Goal: Transaction & Acquisition: Register for event/course

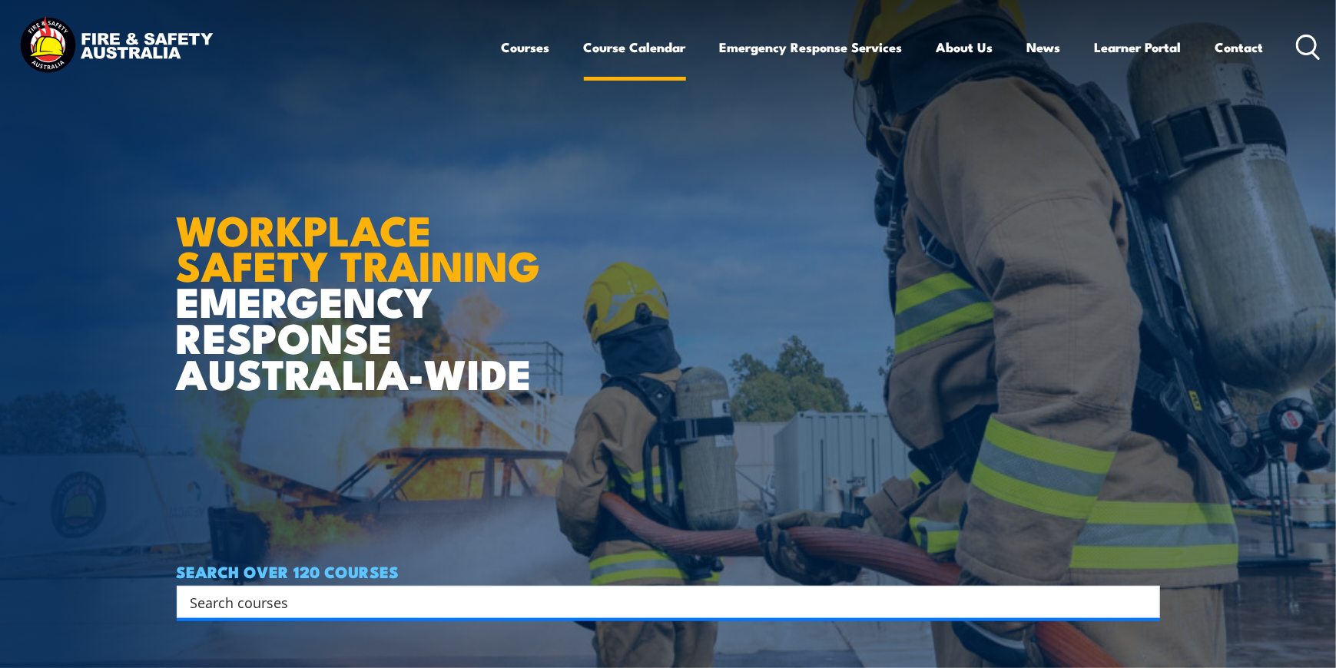
click at [652, 47] on link "Course Calendar" at bounding box center [635, 47] width 102 height 41
click at [621, 46] on link "Course Calendar" at bounding box center [635, 47] width 102 height 41
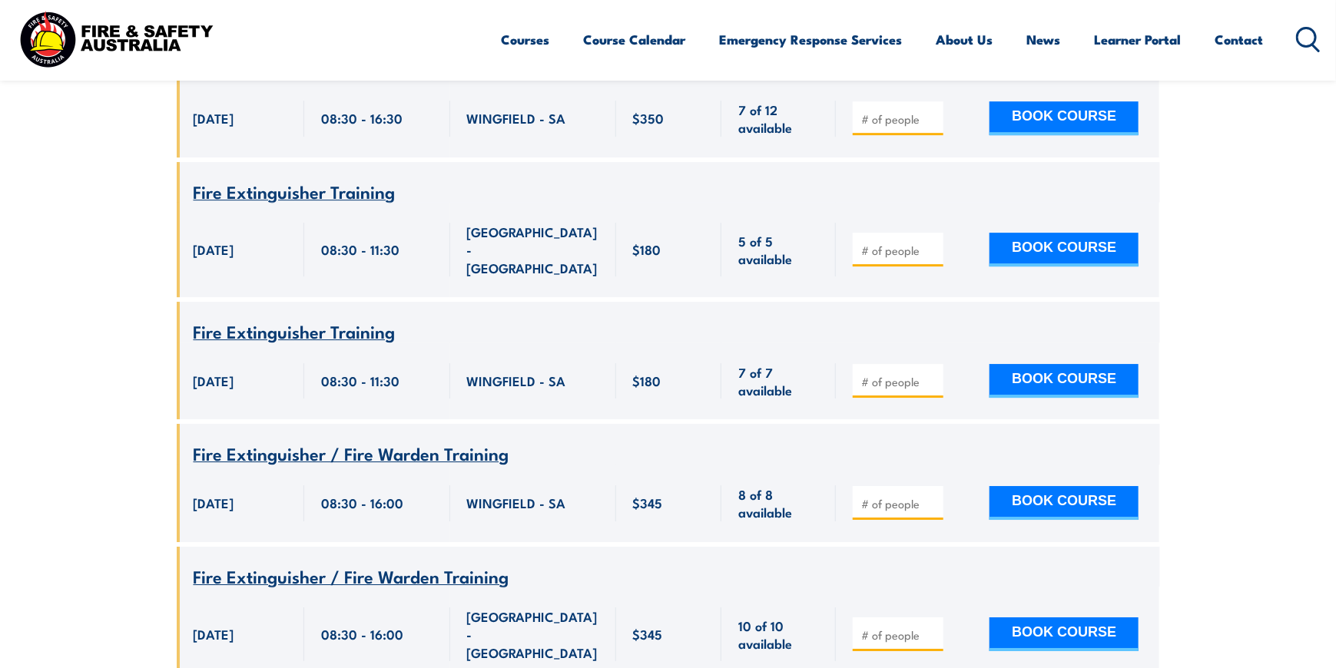
scroll to position [20206, 0]
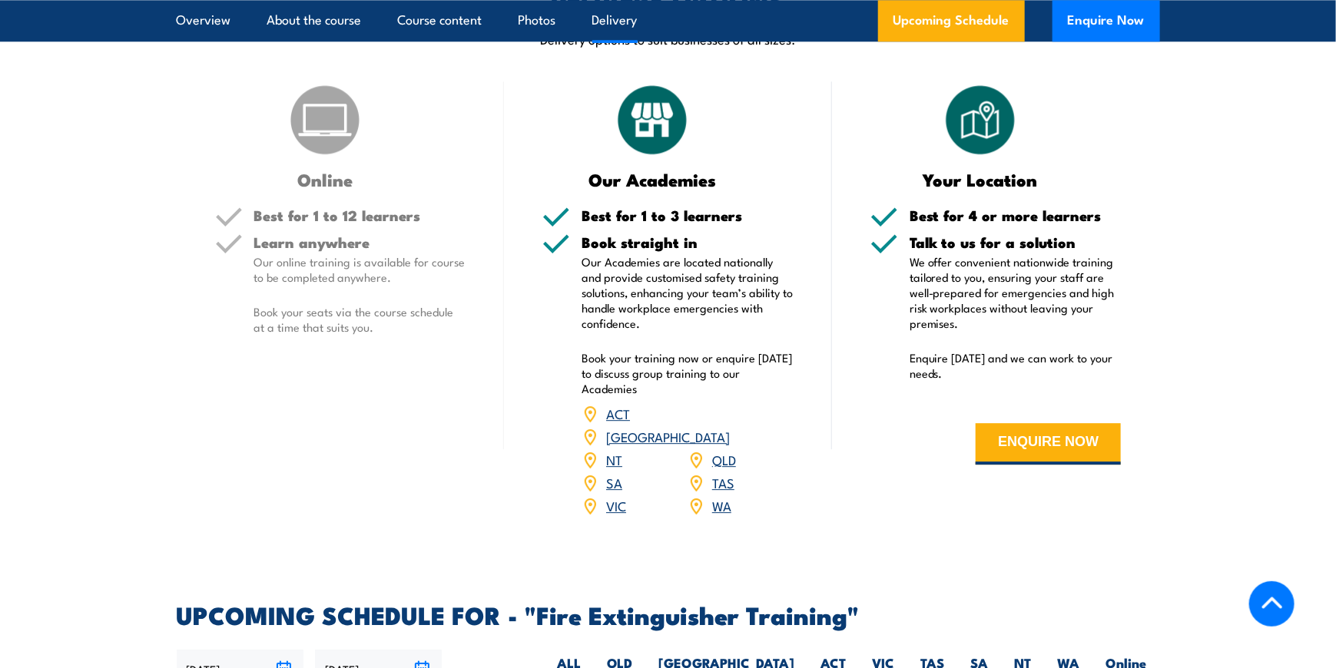
scroll to position [1921, 0]
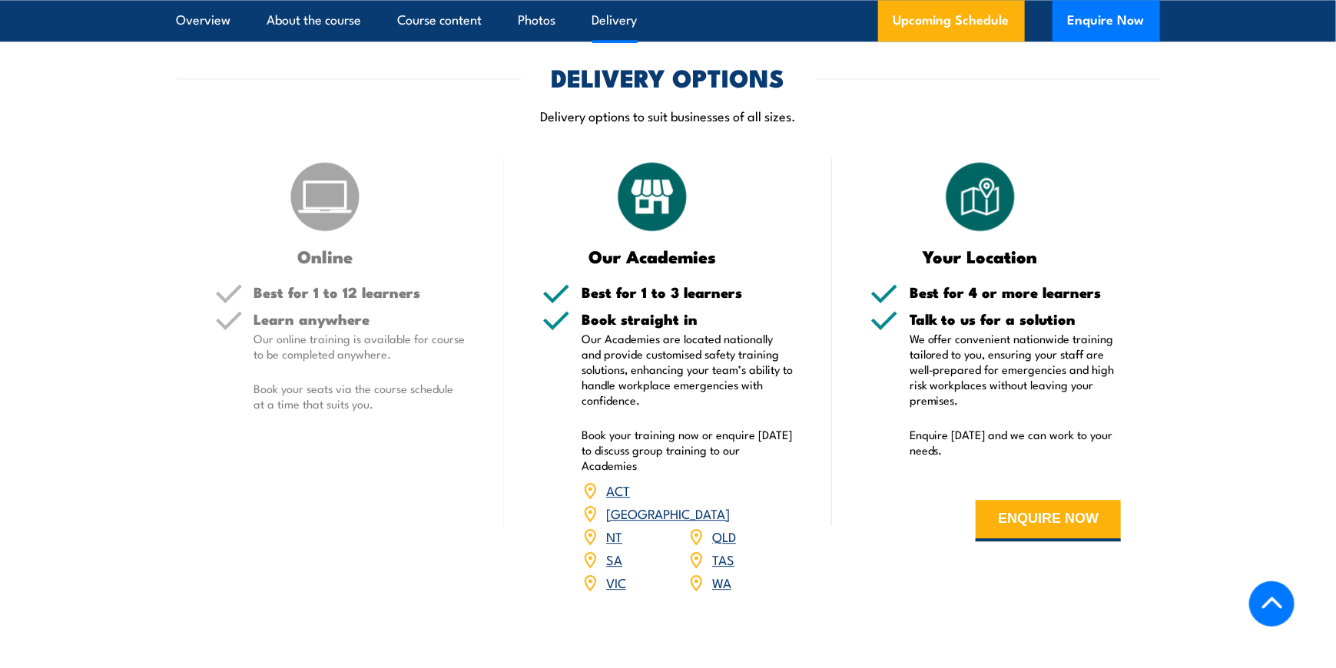
click at [616, 527] on link "NT" at bounding box center [614, 536] width 16 height 18
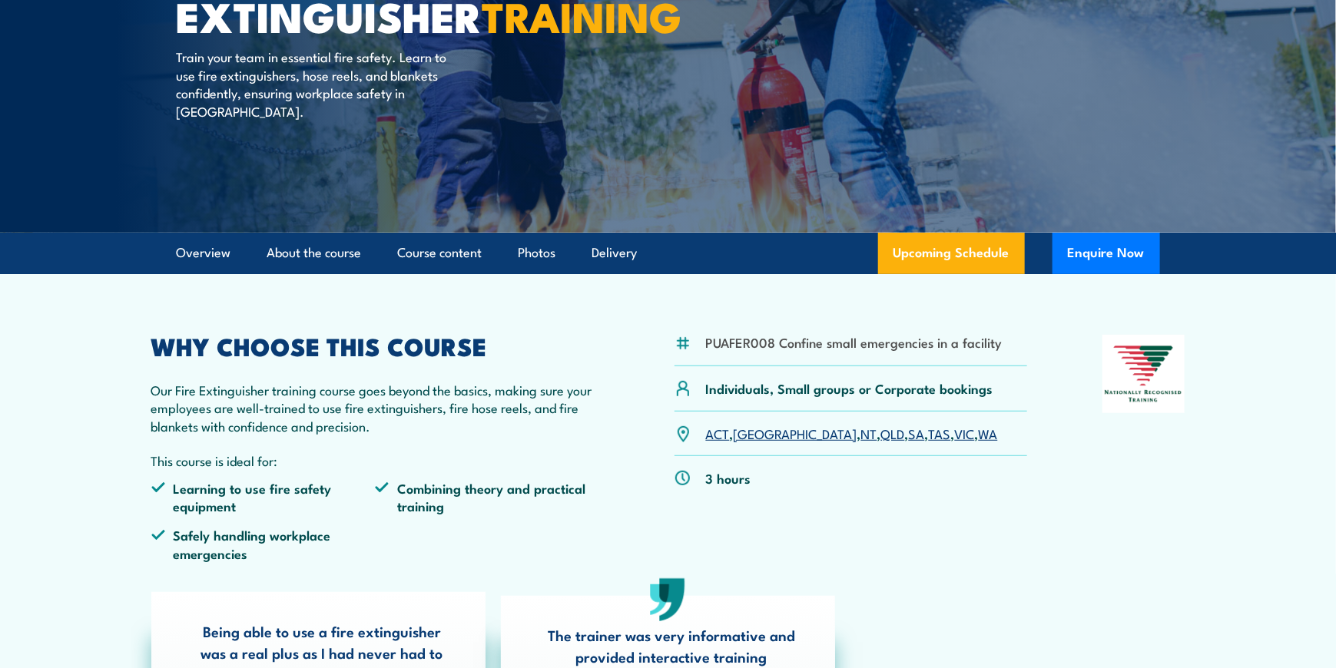
scroll to position [230, 0]
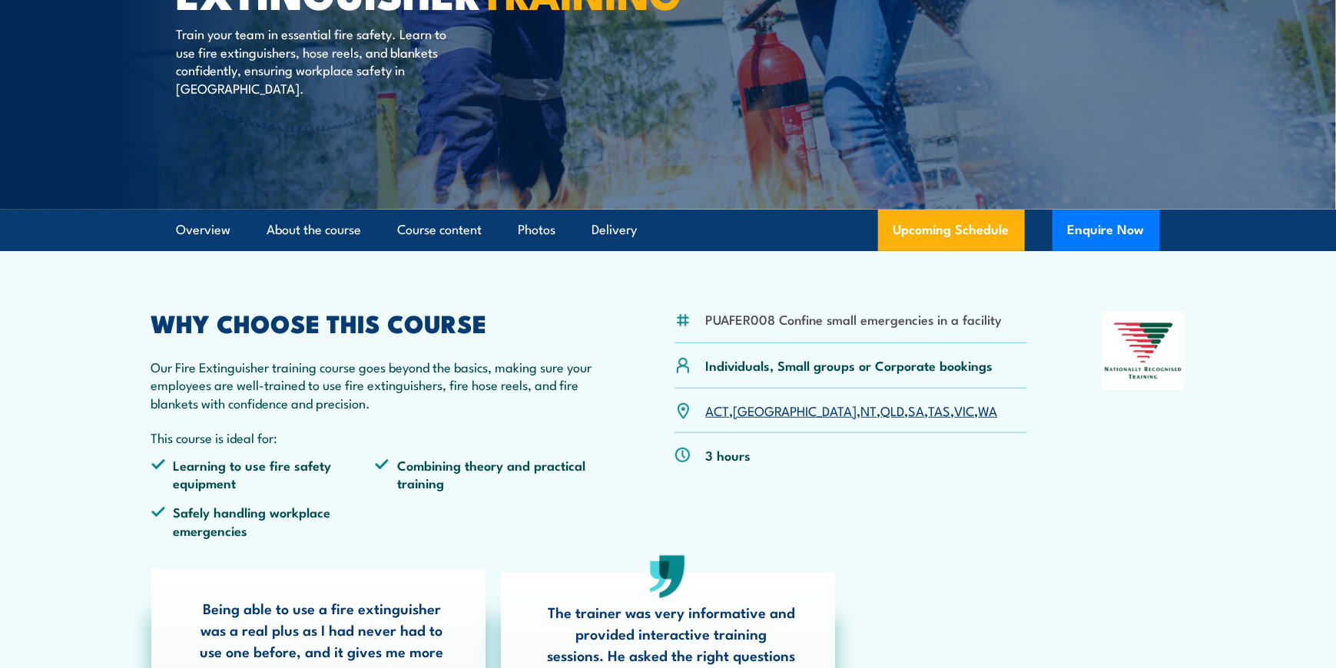
click at [861, 413] on link "NT" at bounding box center [869, 410] width 16 height 18
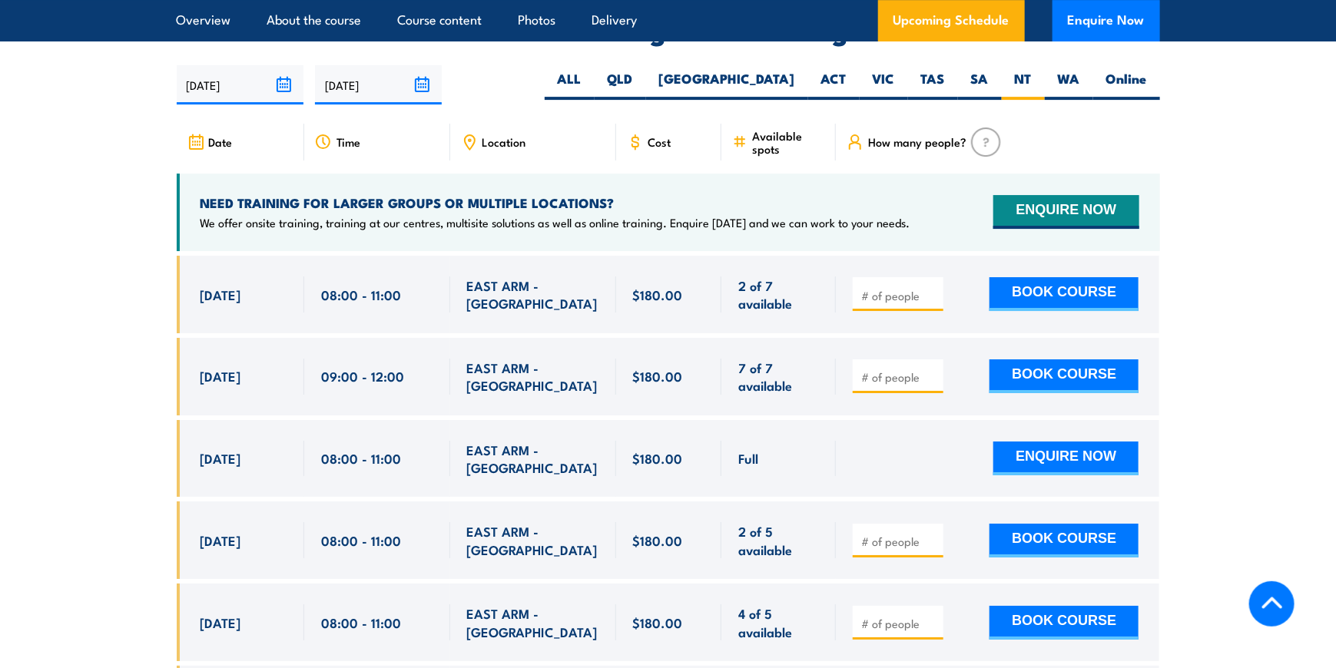
scroll to position [2578, 0]
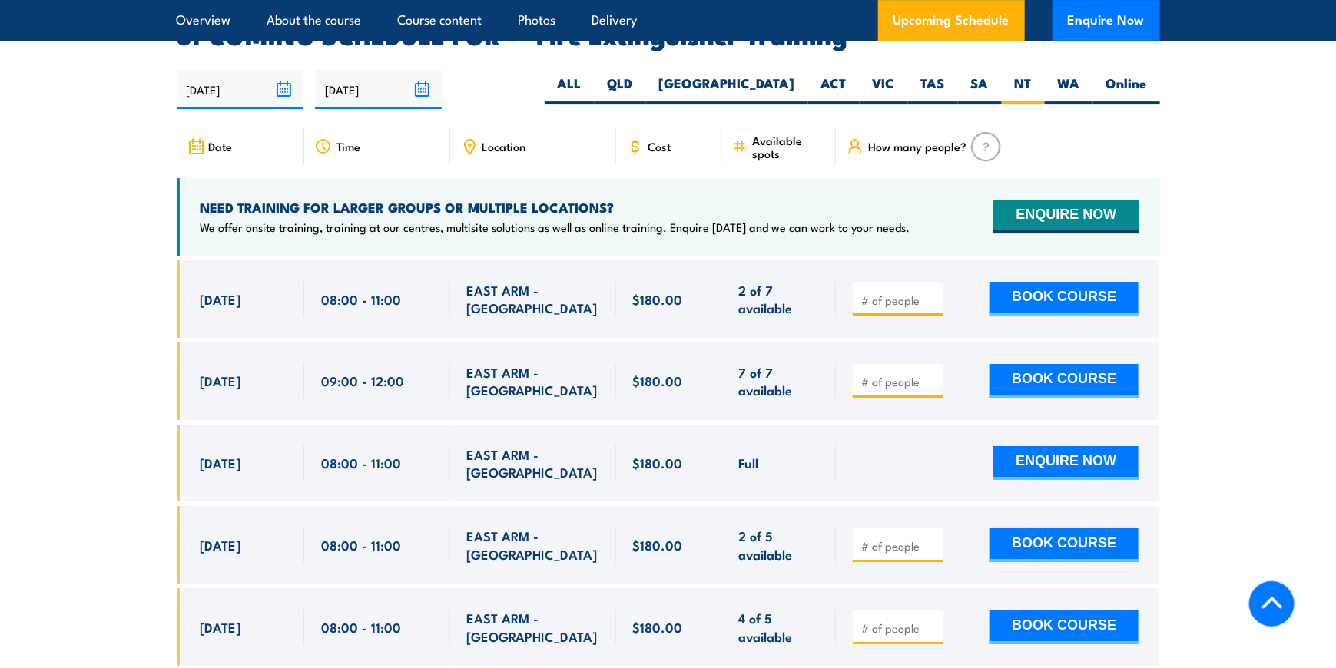
click at [476, 365] on span "EAST ARM - [GEOGRAPHIC_DATA]" at bounding box center [533, 381] width 132 height 36
click at [1043, 364] on button "BOOK COURSE" at bounding box center [1064, 381] width 149 height 34
click at [927, 374] on input "1" at bounding box center [899, 381] width 77 height 15
type input "2"
click at [935, 374] on input "2" at bounding box center [899, 381] width 77 height 15
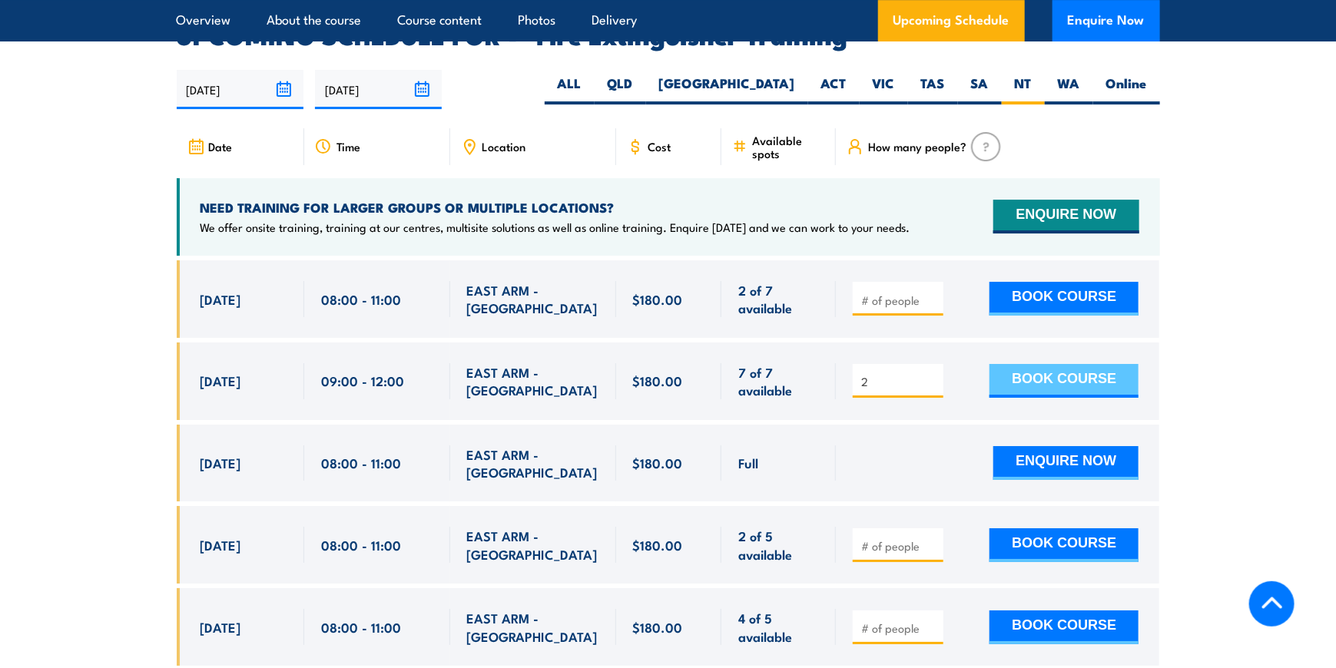
click at [1044, 364] on button "BOOK COURSE" at bounding box center [1064, 381] width 149 height 34
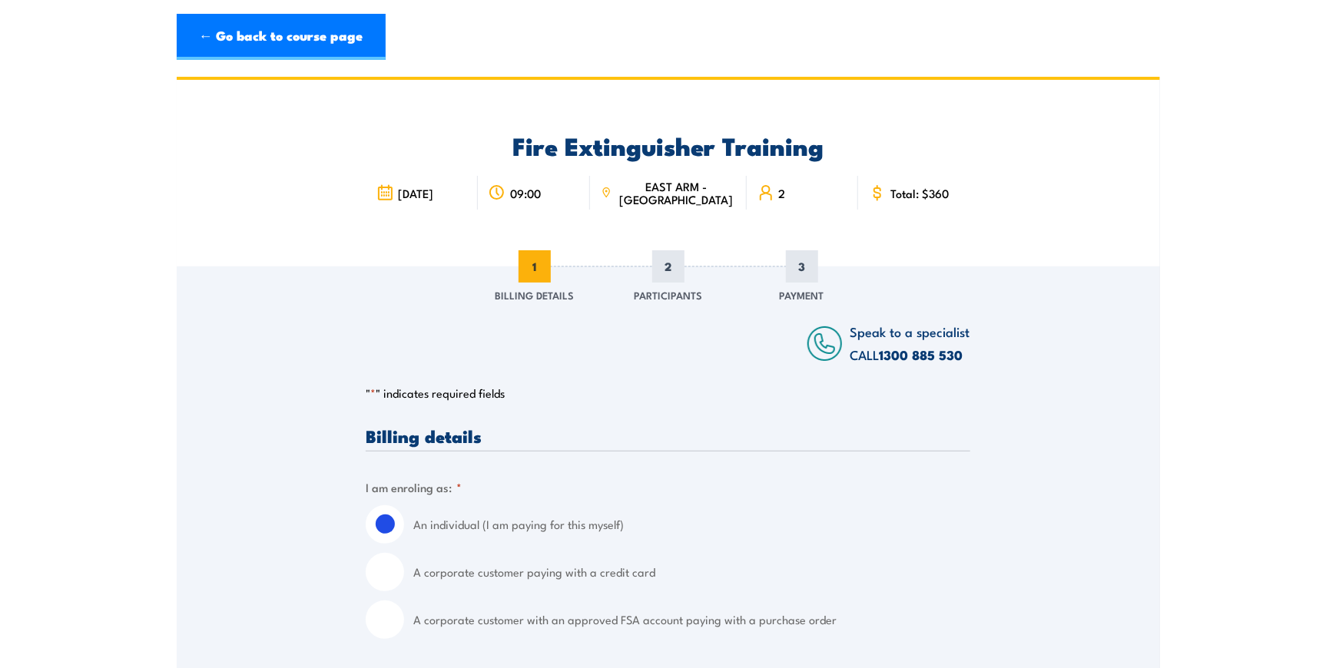
click at [682, 187] on span "EAST ARM - [GEOGRAPHIC_DATA]" at bounding box center [675, 193] width 119 height 26
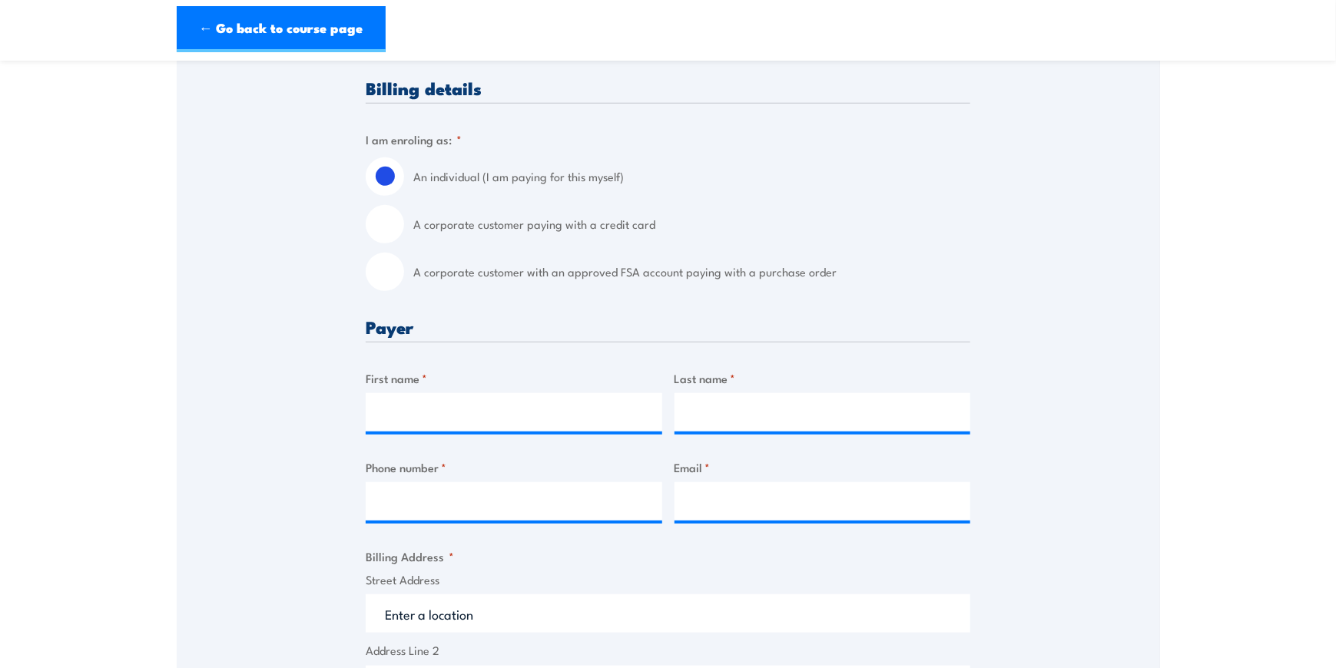
scroll to position [383, 0]
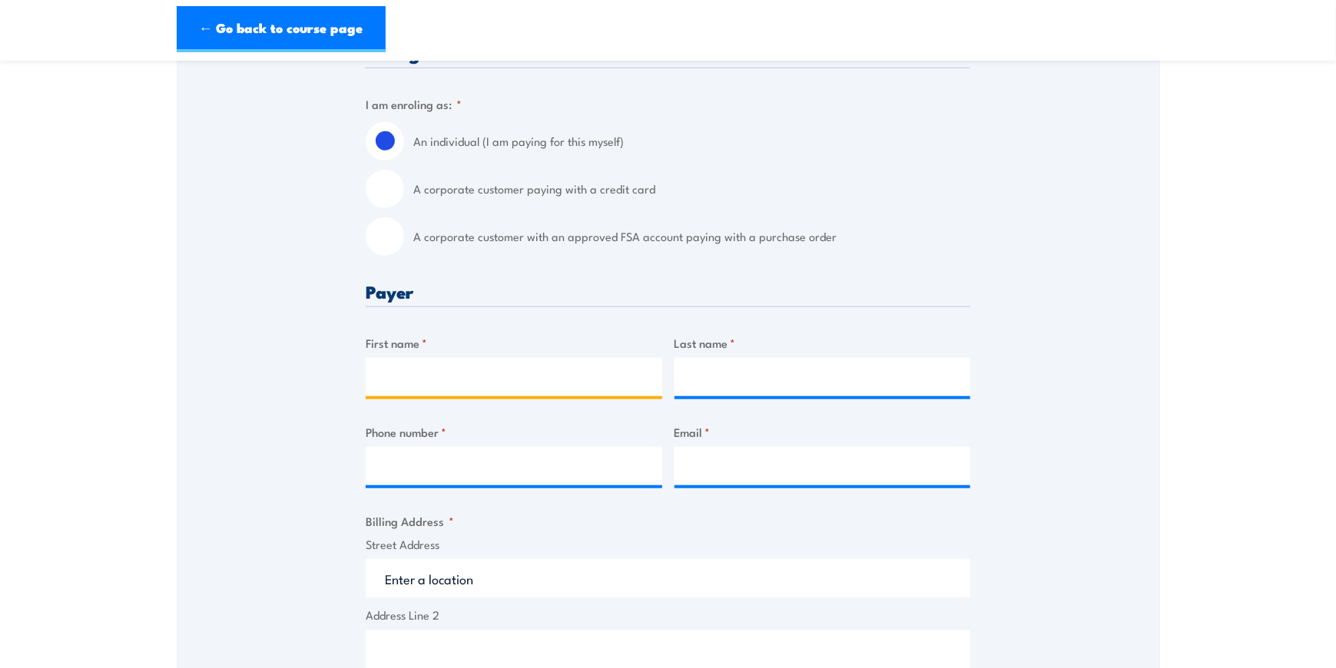
click at [492, 377] on input "First name *" at bounding box center [514, 377] width 297 height 38
type input "Lorena"
type input "Carroll"
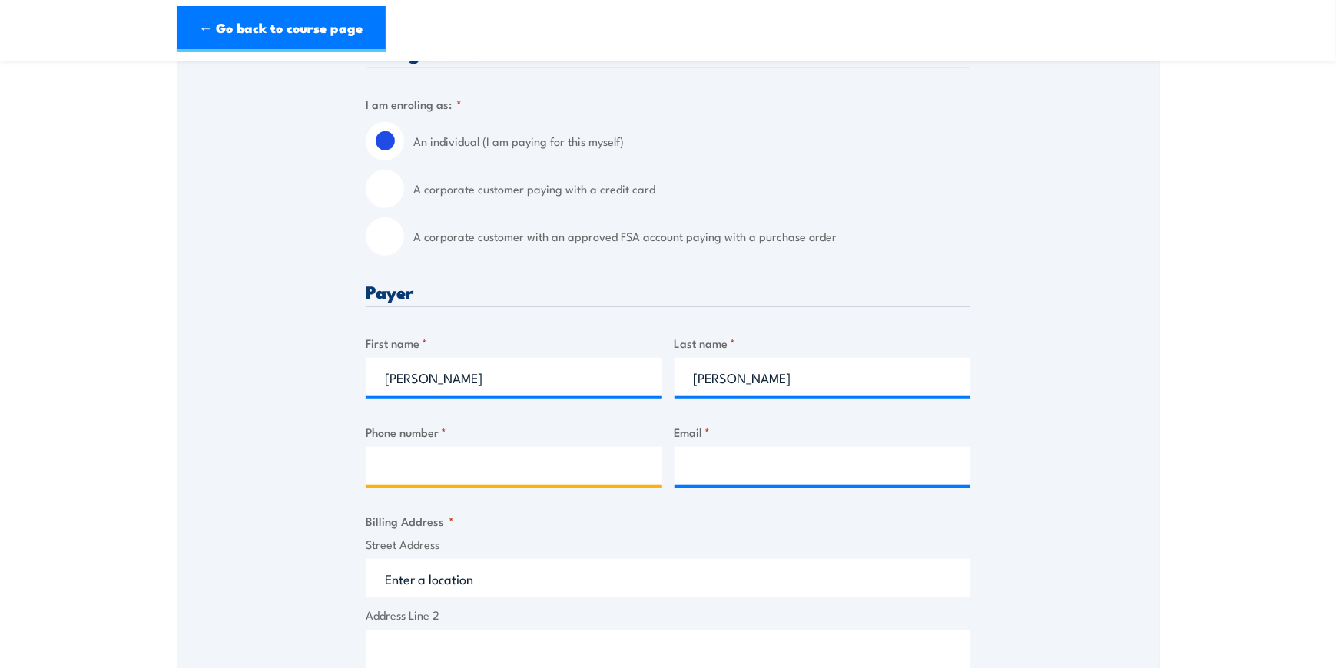
type input "0418018084"
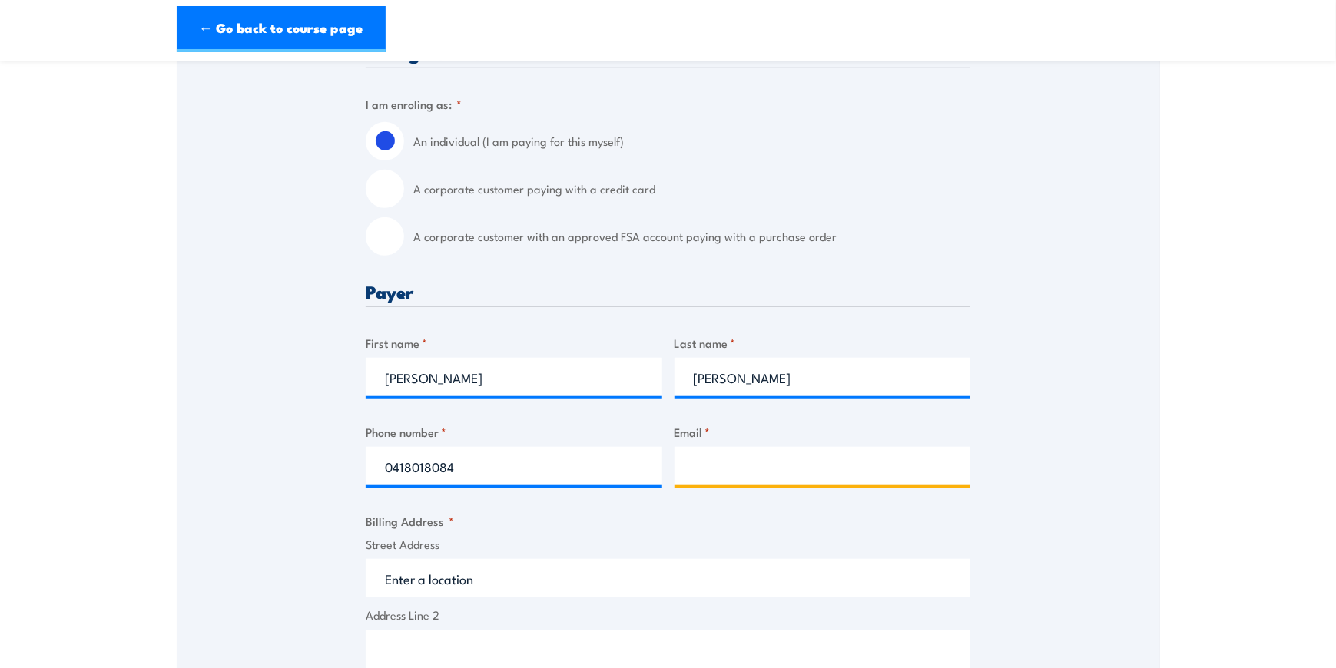
type input "admin@candrconstructions.com.au"
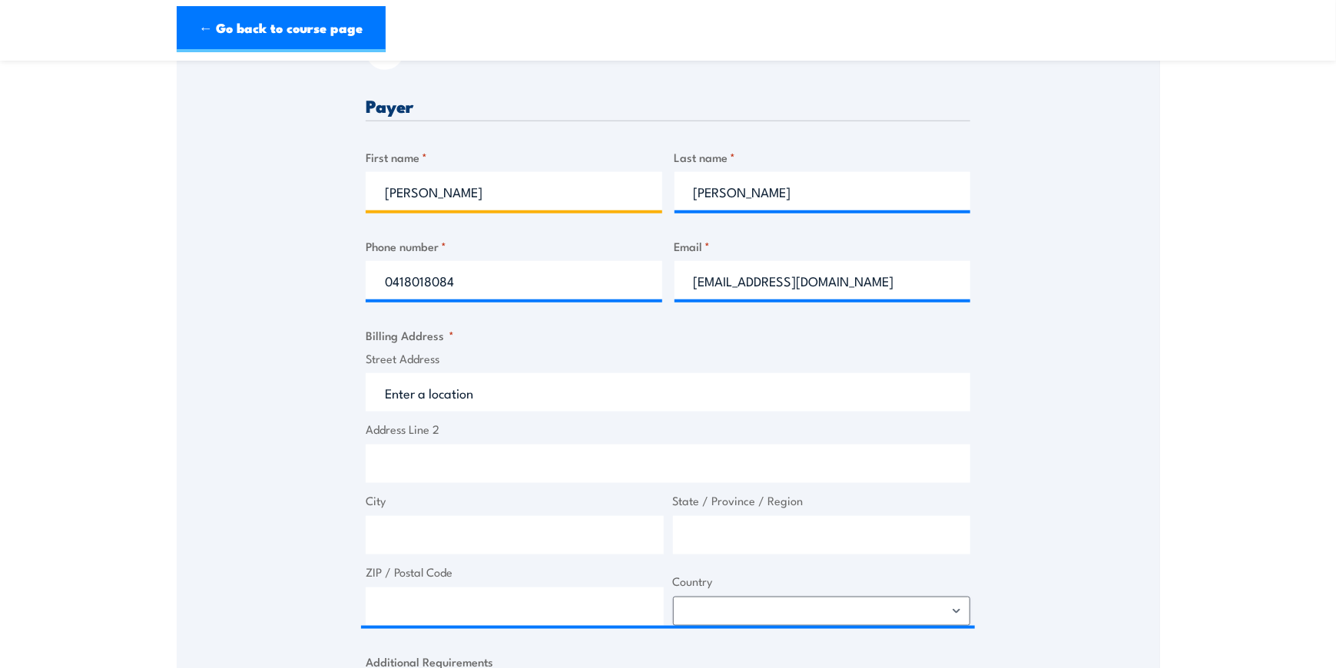
scroll to position [615, 0]
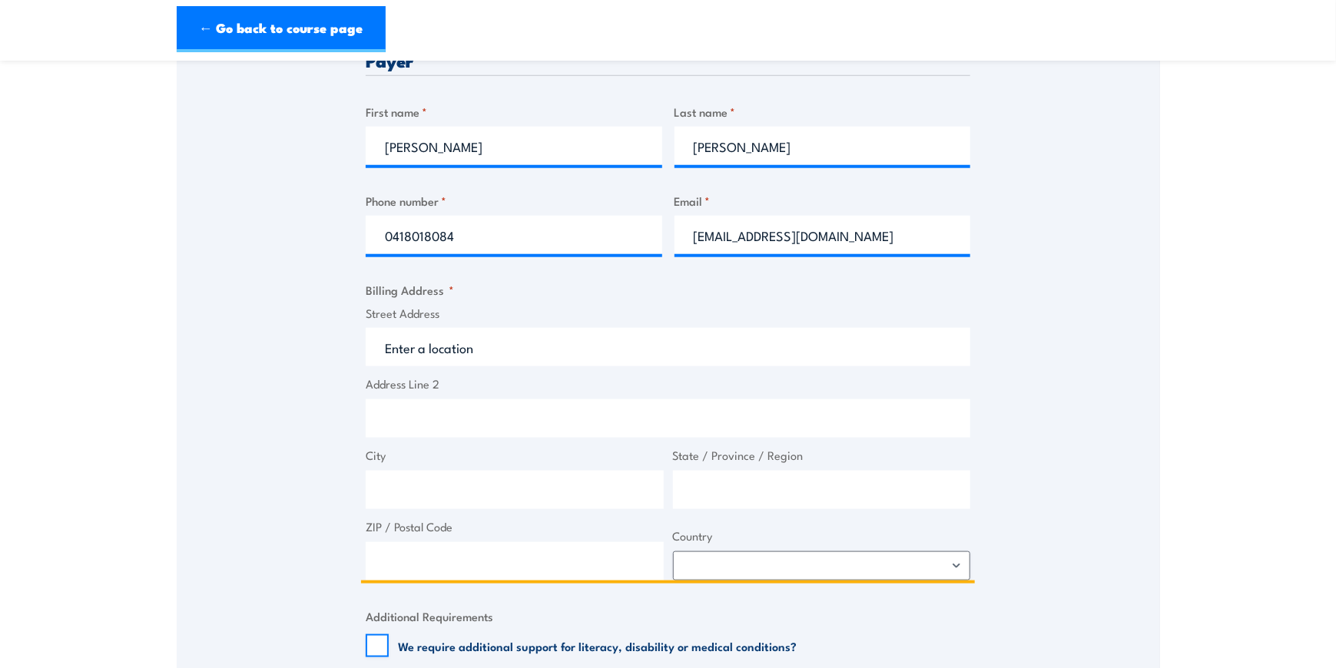
click at [524, 352] on input "Street Address" at bounding box center [668, 347] width 605 height 38
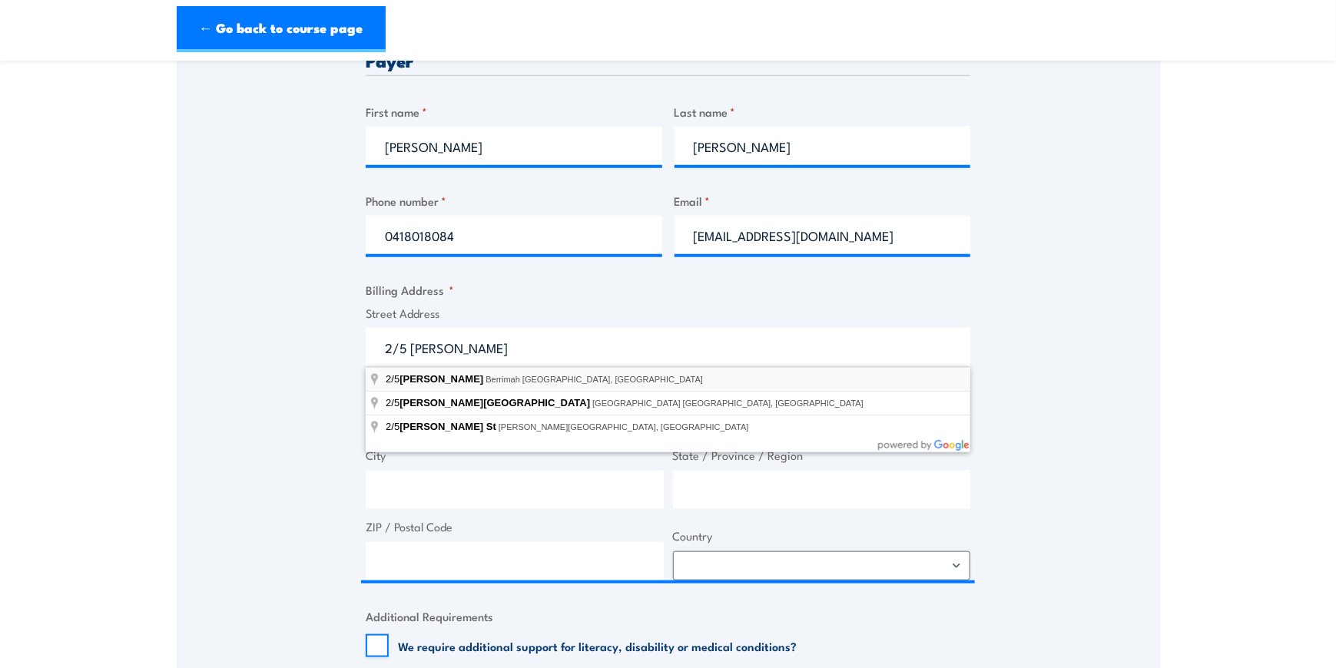
type input "2/5 Willes Rd, Berrimah NT, Australia"
type input "5 Willes Rd"
type input "Berrimah"
type input "[GEOGRAPHIC_DATA]"
type input "0828"
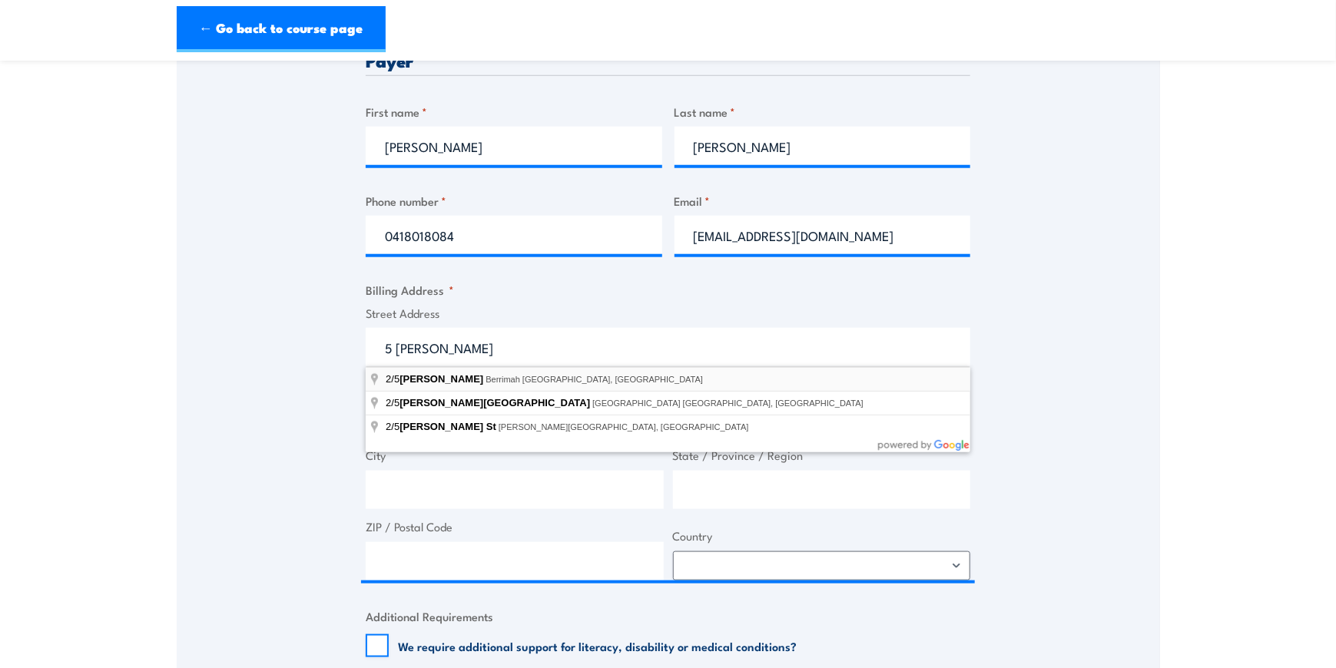
select select "Australia"
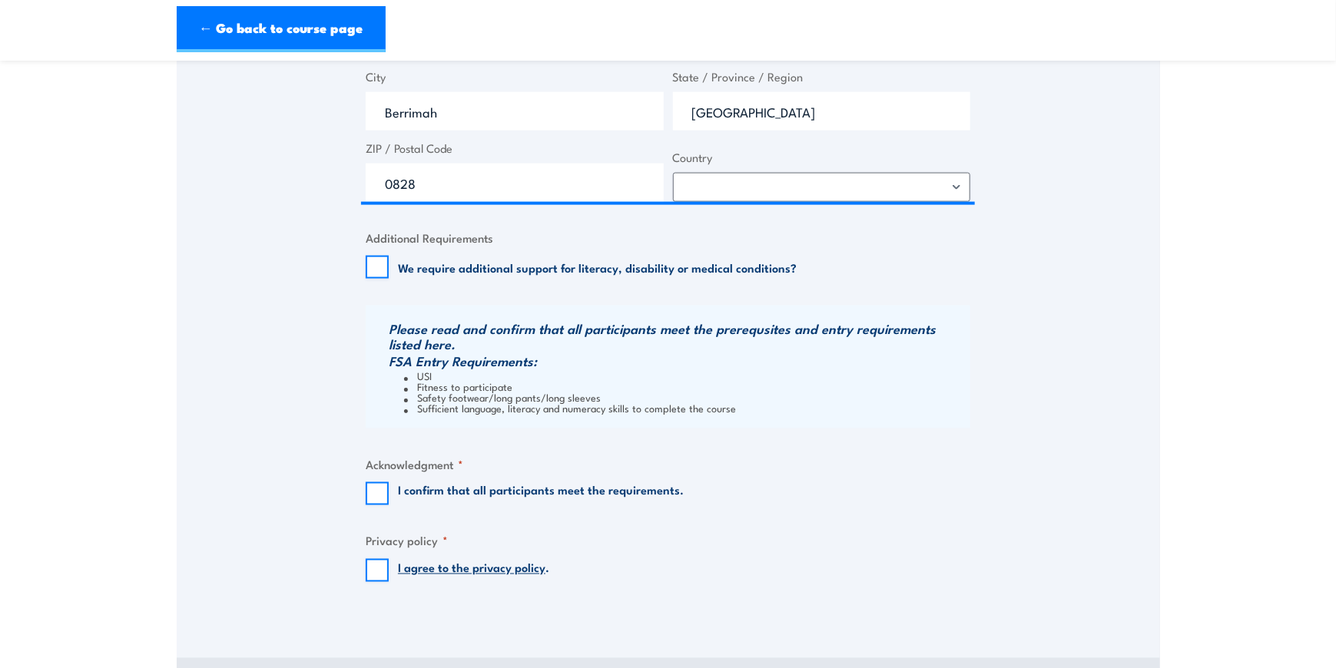
scroll to position [999, 0]
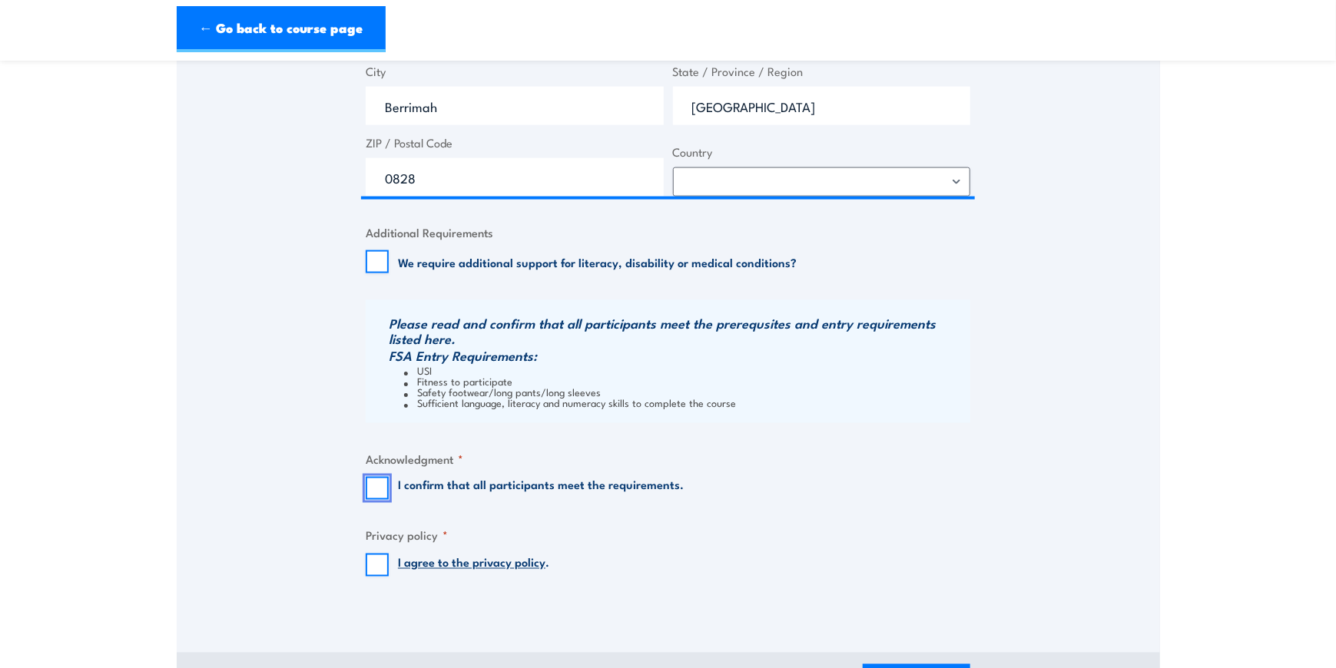
click at [371, 486] on input "I confirm that all participants meet the requirements." at bounding box center [377, 488] width 23 height 23
checkbox input "true"
drag, startPoint x: 374, startPoint y: 562, endPoint x: 381, endPoint y: 559, distance: 7.9
click at [376, 562] on input "I agree to the privacy policy ." at bounding box center [377, 565] width 23 height 23
checkbox input "true"
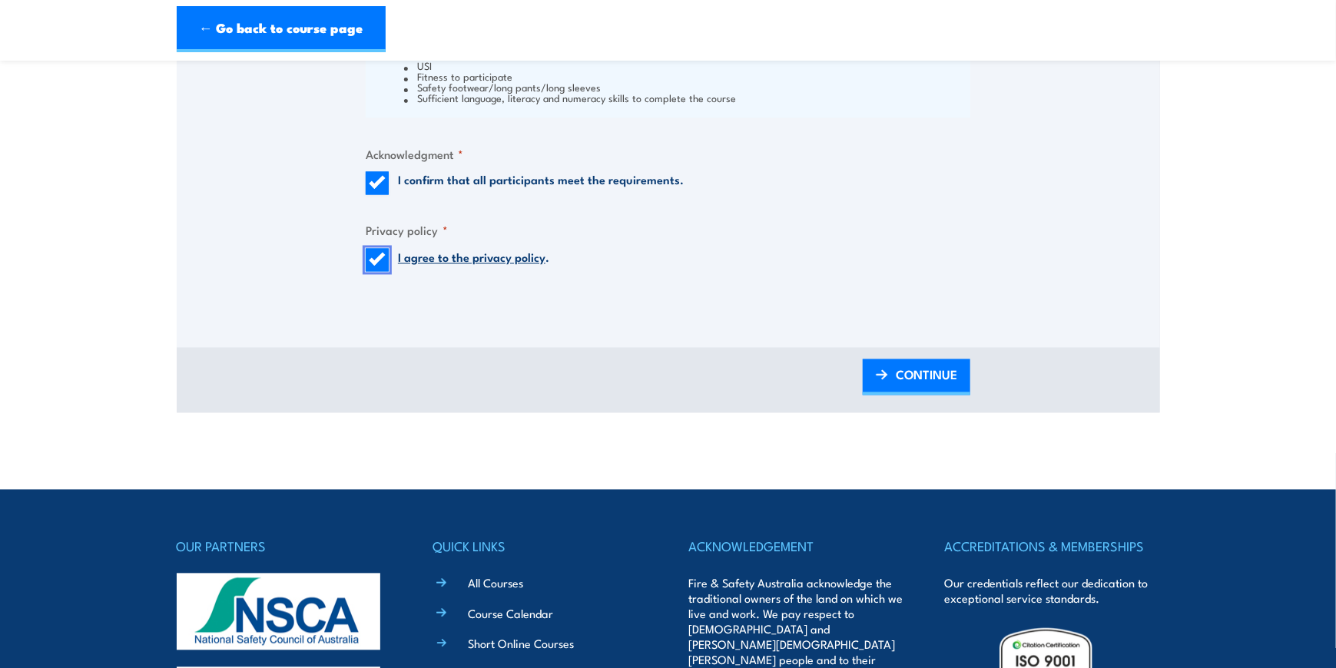
scroll to position [1306, 0]
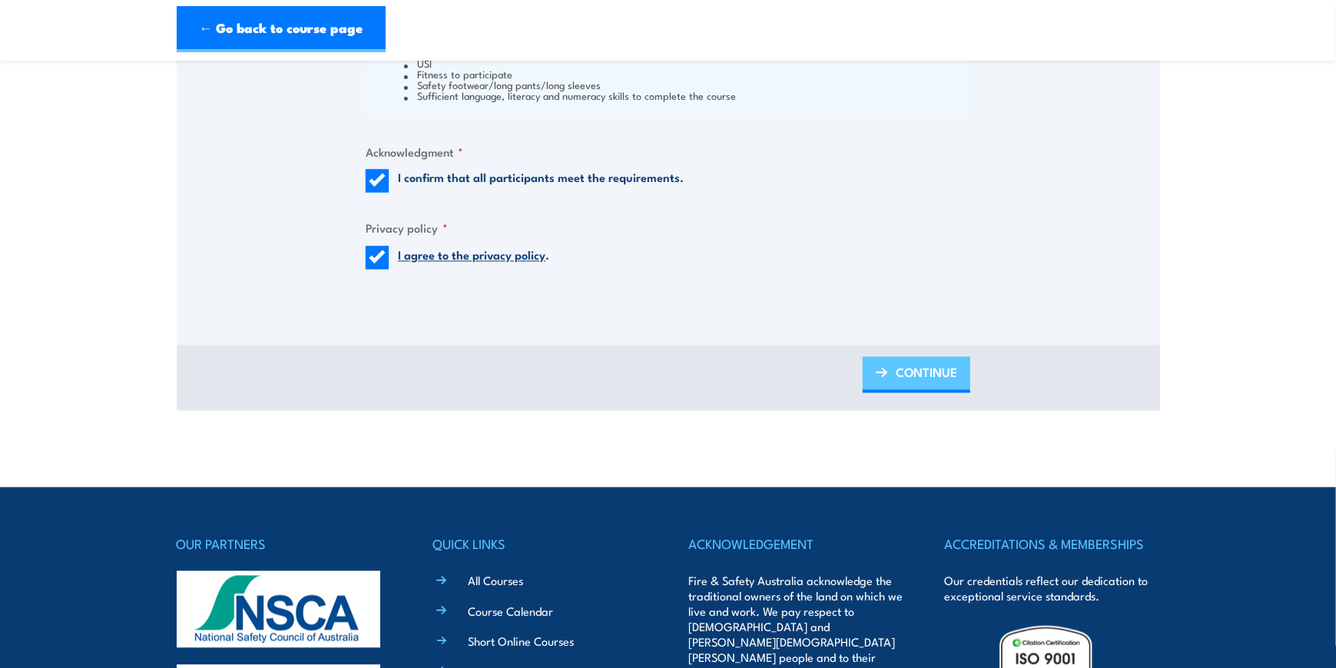
click at [916, 375] on span "CONTINUE" at bounding box center [926, 373] width 61 height 41
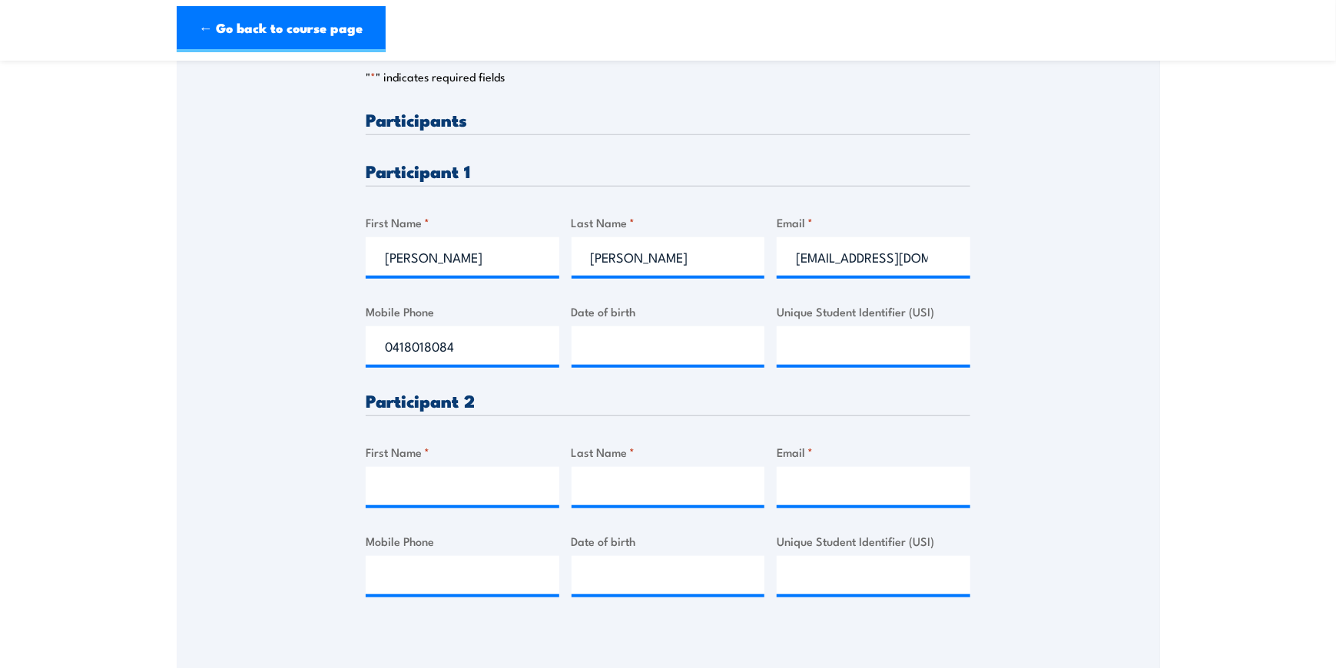
scroll to position [383, 0]
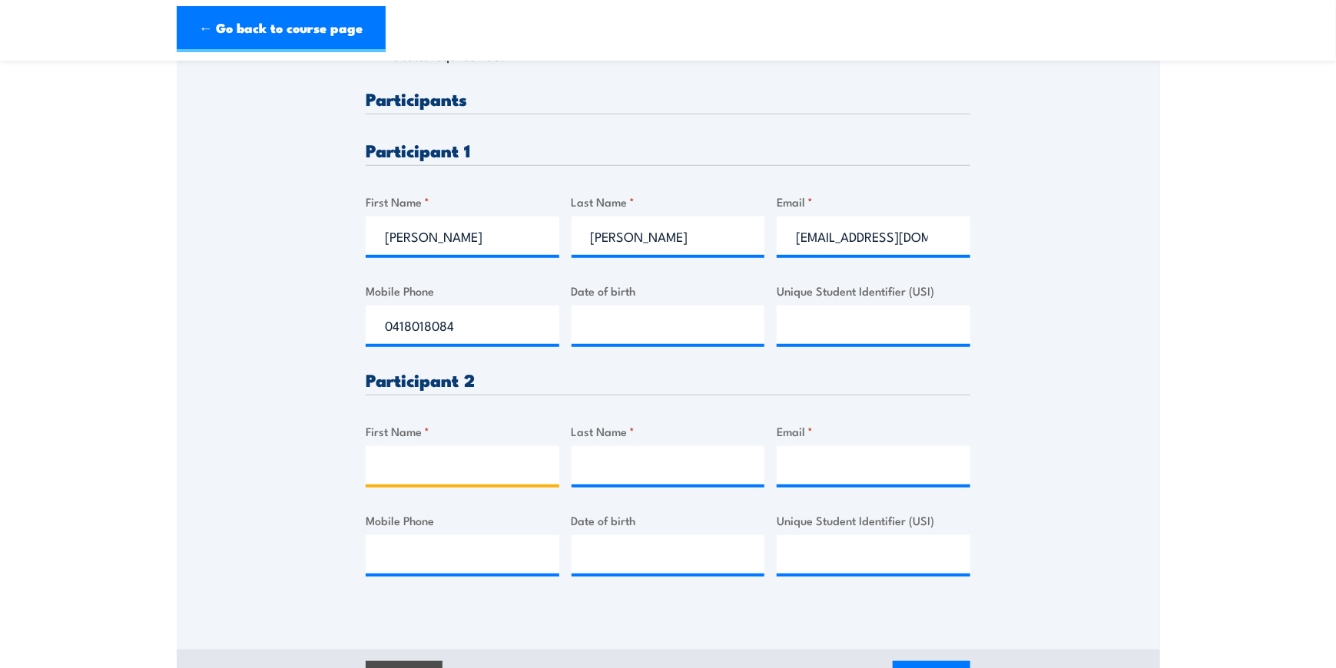
drag, startPoint x: 460, startPoint y: 481, endPoint x: 459, endPoint y: 472, distance: 9.3
click at [460, 481] on input "First Name *" at bounding box center [463, 465] width 194 height 38
type input "Simon"
type input "Button"
type input "simon@candrconstructions.com.au"
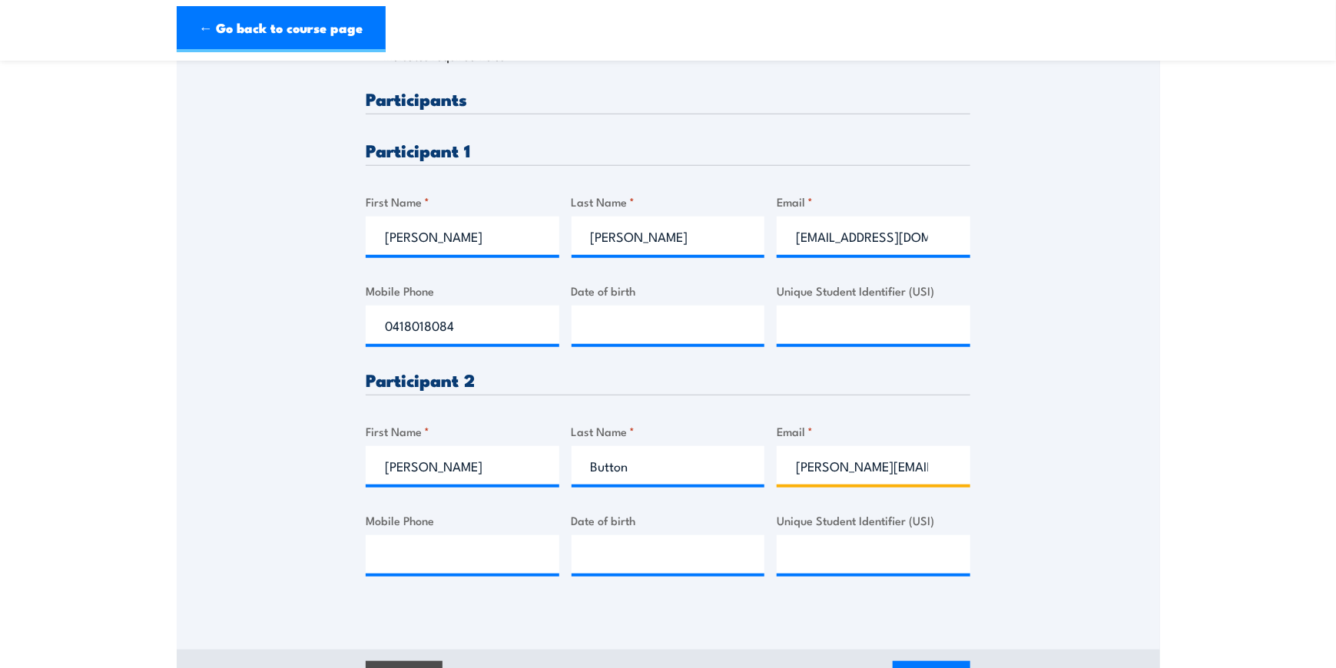
type input "0455901146"
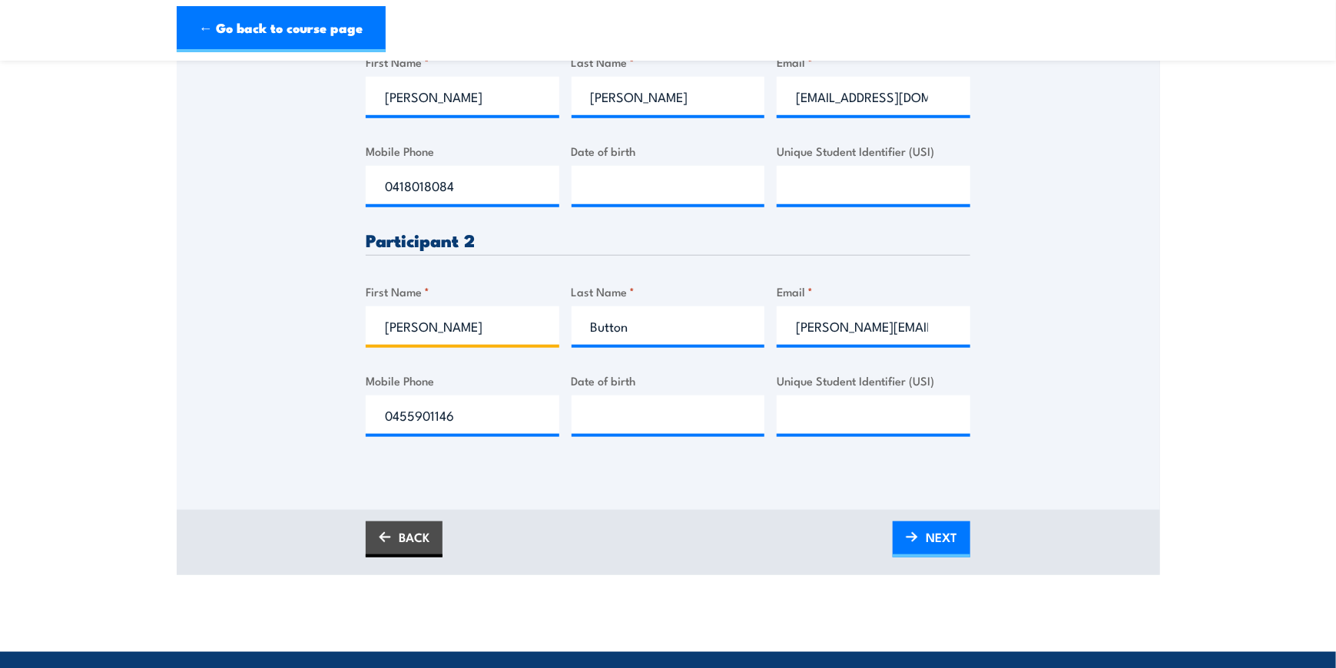
scroll to position [538, 0]
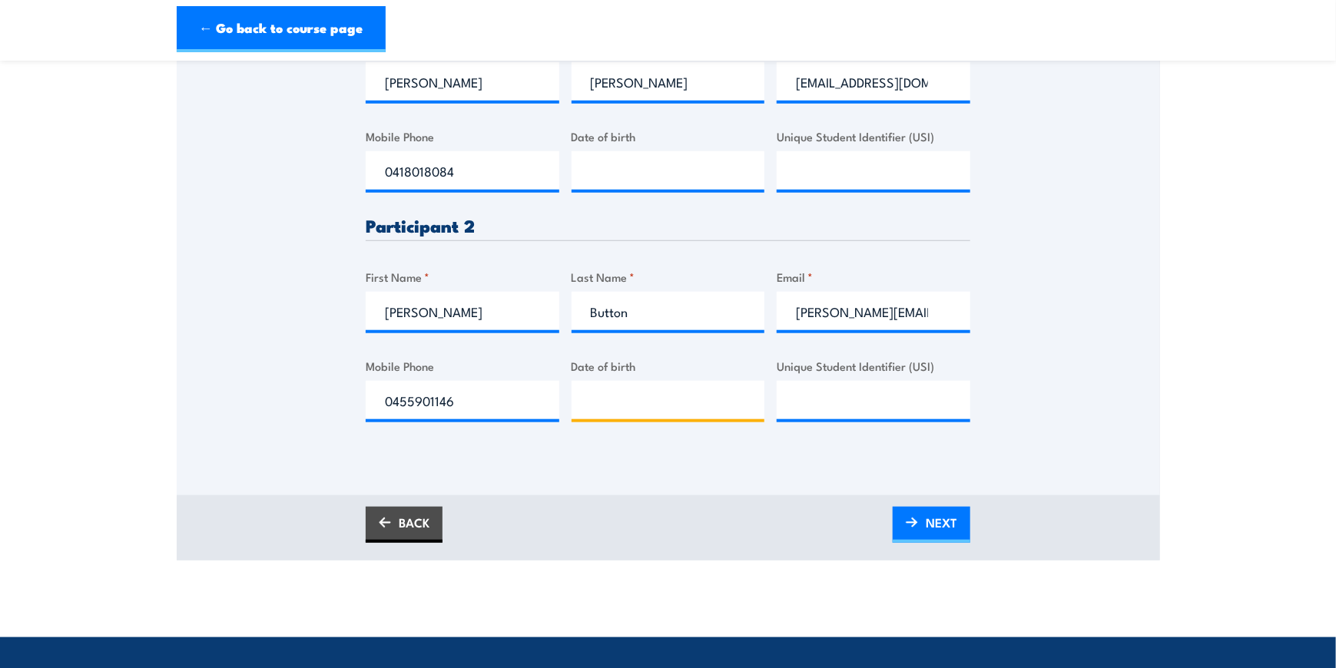
type input "__/__/____"
click at [599, 399] on input "__/__/____" at bounding box center [669, 400] width 194 height 38
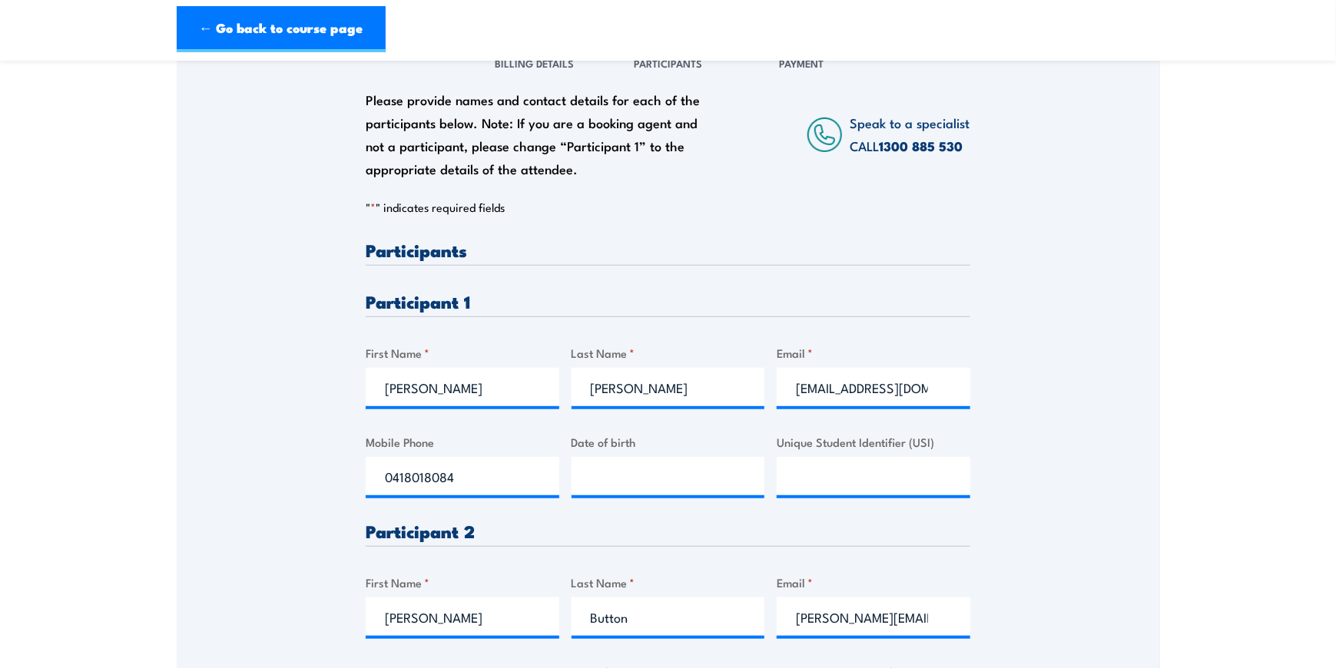
scroll to position [230, 0]
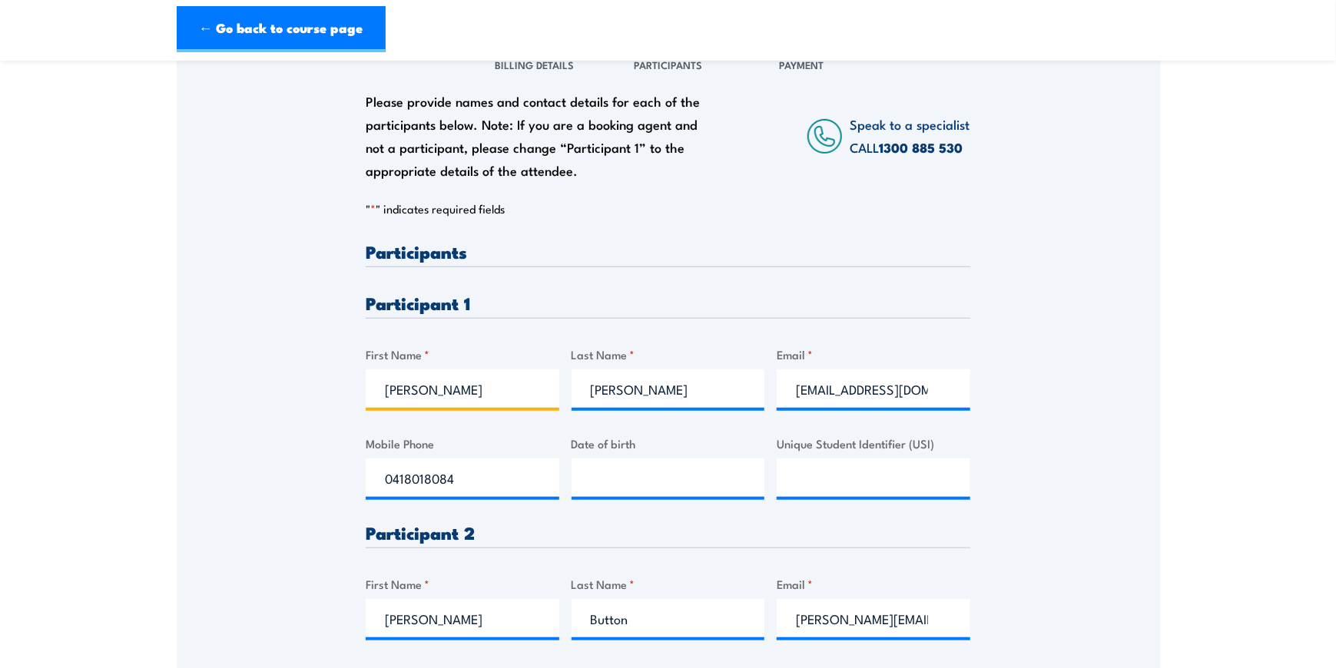
drag, startPoint x: 463, startPoint y: 373, endPoint x: 454, endPoint y: 374, distance: 9.3
click at [463, 373] on input "Lorena" at bounding box center [463, 389] width 194 height 38
click at [615, 396] on input "Carroll" at bounding box center [669, 389] width 194 height 38
type input "C"
click at [467, 392] on input "Lorena" at bounding box center [463, 389] width 194 height 38
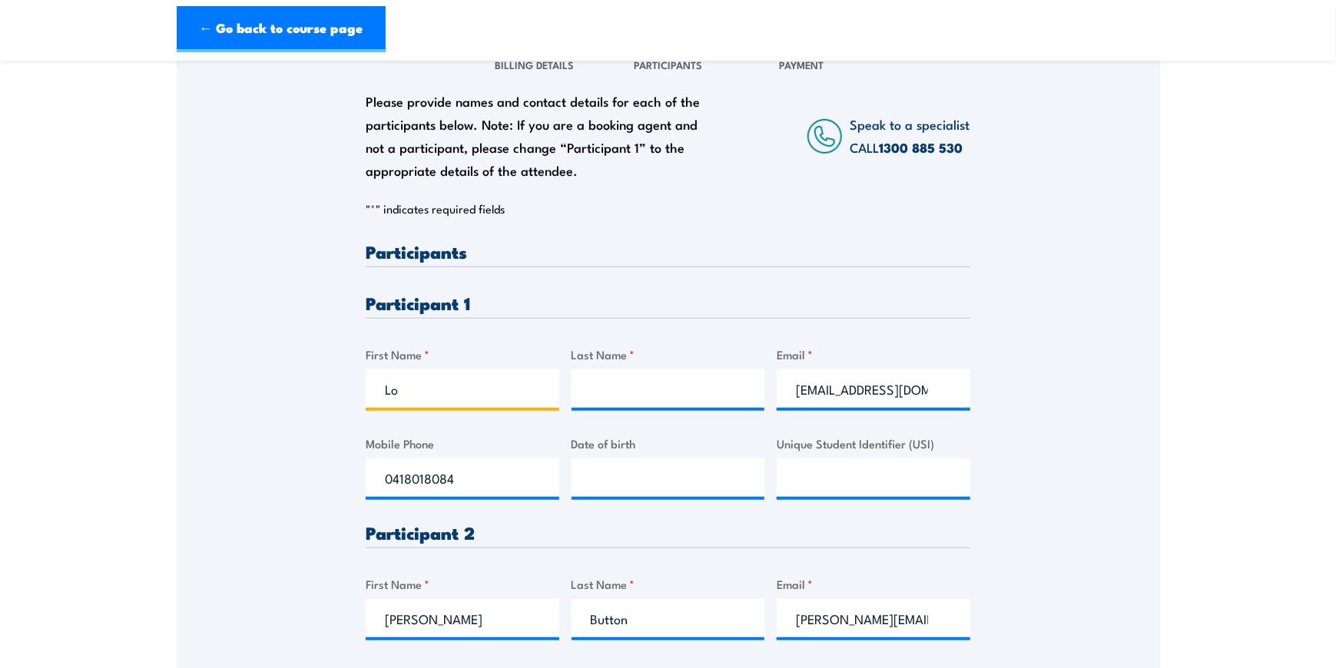
type input "L"
click at [870, 386] on input "admin@candrconstructions.com.au" at bounding box center [874, 389] width 194 height 38
drag, startPoint x: 939, startPoint y: 390, endPoint x: 748, endPoint y: 388, distance: 191.3
click at [748, 388] on div "Please provide names and contact details for each of the participants below. No…" at bounding box center [668, 498] width 605 height 511
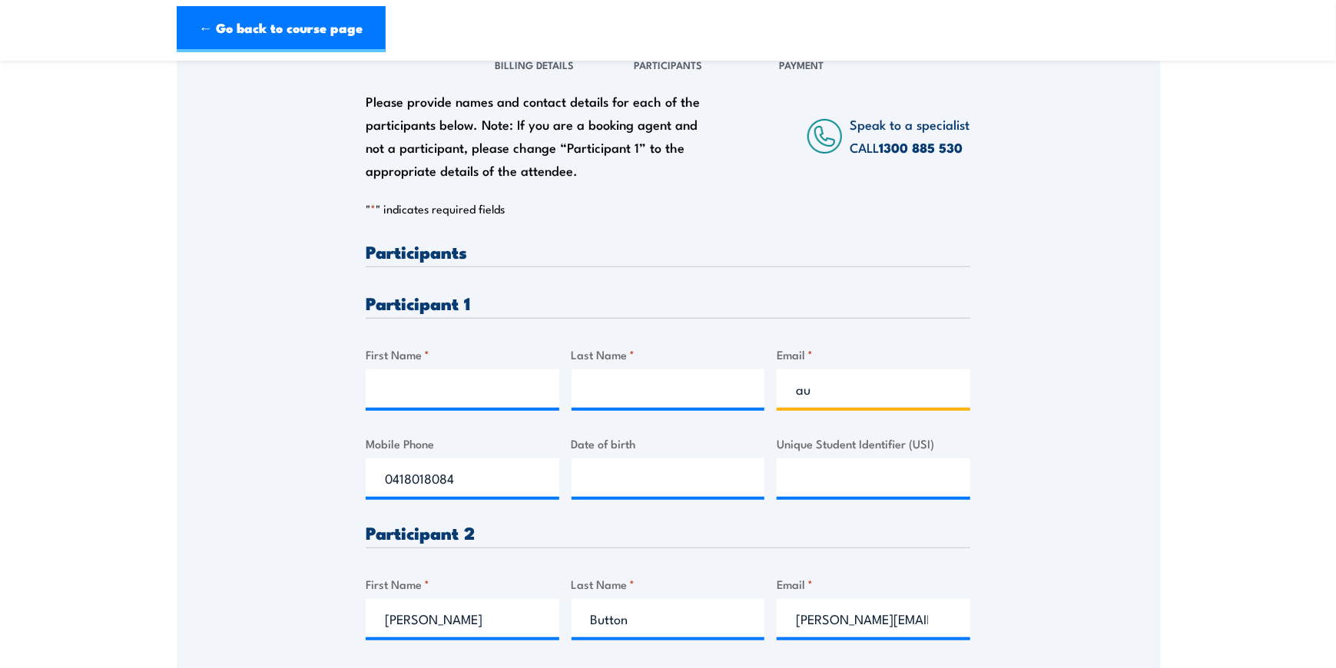
type input "u"
drag, startPoint x: 468, startPoint y: 472, endPoint x: 210, endPoint y: 475, distance: 258.2
click at [210, 475] on div "Please provide names and contact details for each of the participants below. No…" at bounding box center [668, 398] width 983 height 724
click at [421, 396] on input "First Name *" at bounding box center [463, 389] width 194 height 38
click at [446, 388] on input "First Name *" at bounding box center [463, 389] width 194 height 38
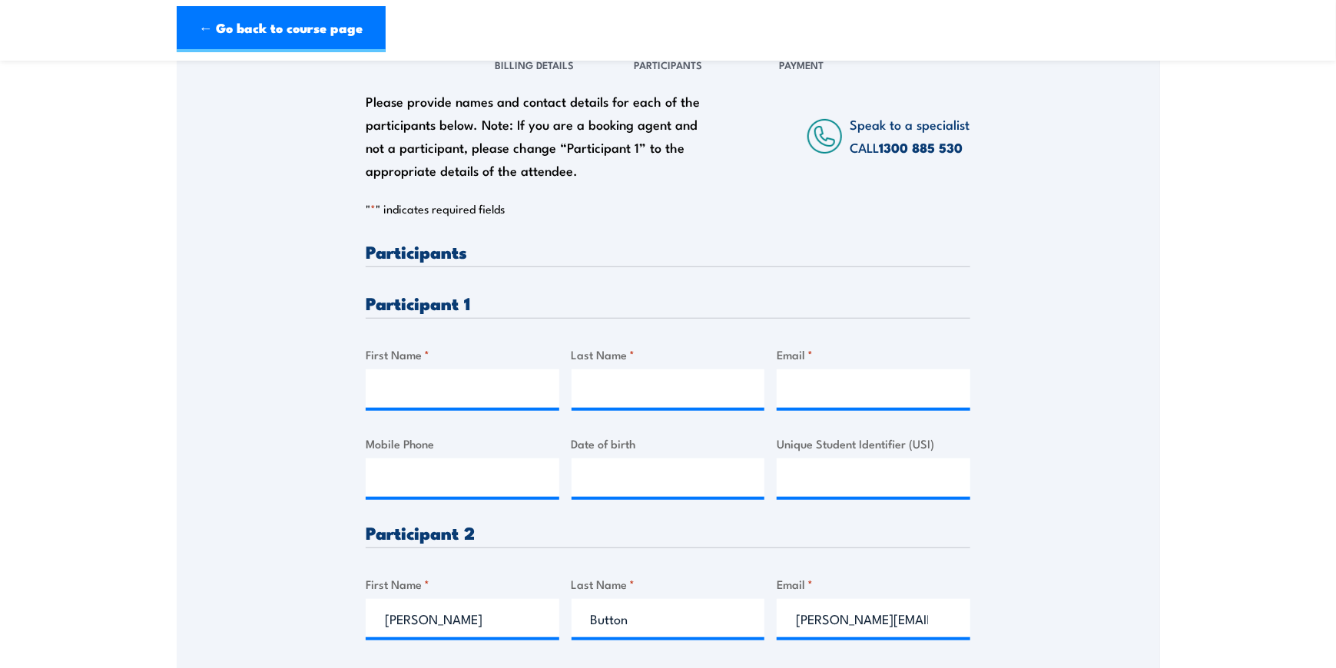
click at [466, 430] on div "Please provide names and contact details for each of the participants below. No…" at bounding box center [668, 498] width 605 height 511
click at [448, 398] on input "First Name *" at bounding box center [463, 389] width 194 height 38
type input "t"
type input "Tracey"
click at [642, 379] on input "Last Name *" at bounding box center [669, 389] width 194 height 38
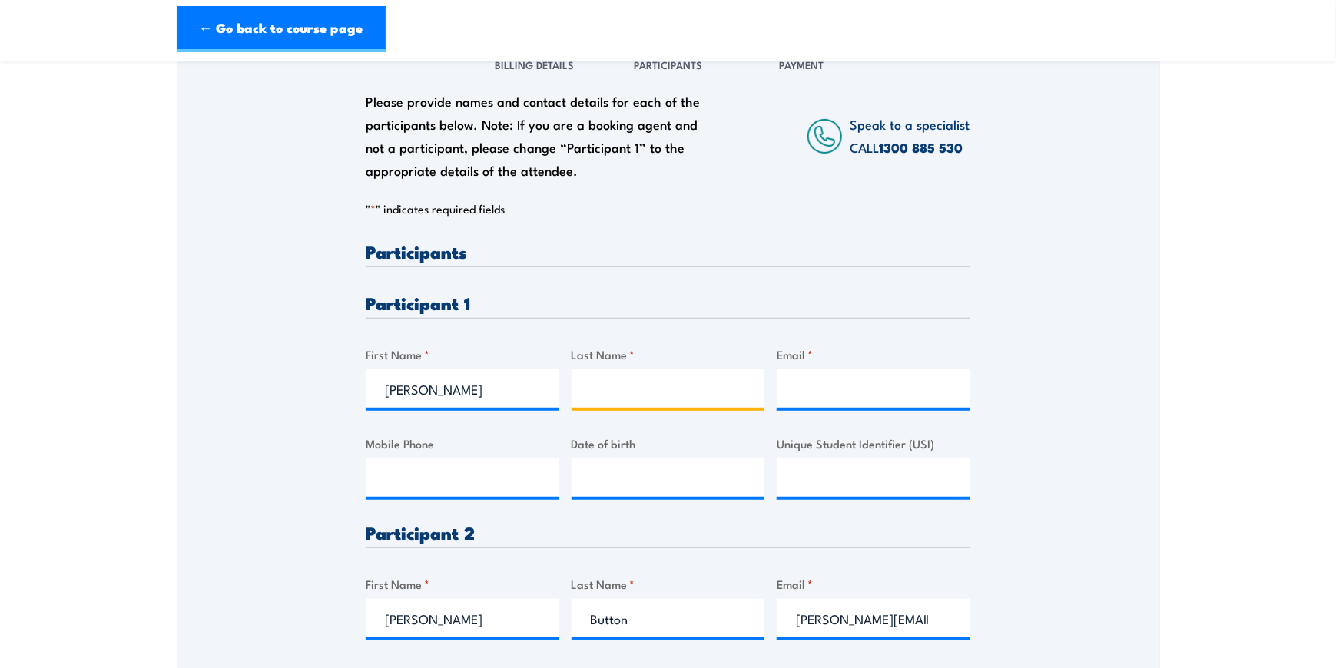
type input "Bowler"
click at [823, 379] on input "Email *" at bounding box center [874, 389] width 194 height 38
type input "admin@cbsnt.com.au"
click at [393, 469] on input "Mobile Phone" at bounding box center [463, 478] width 194 height 38
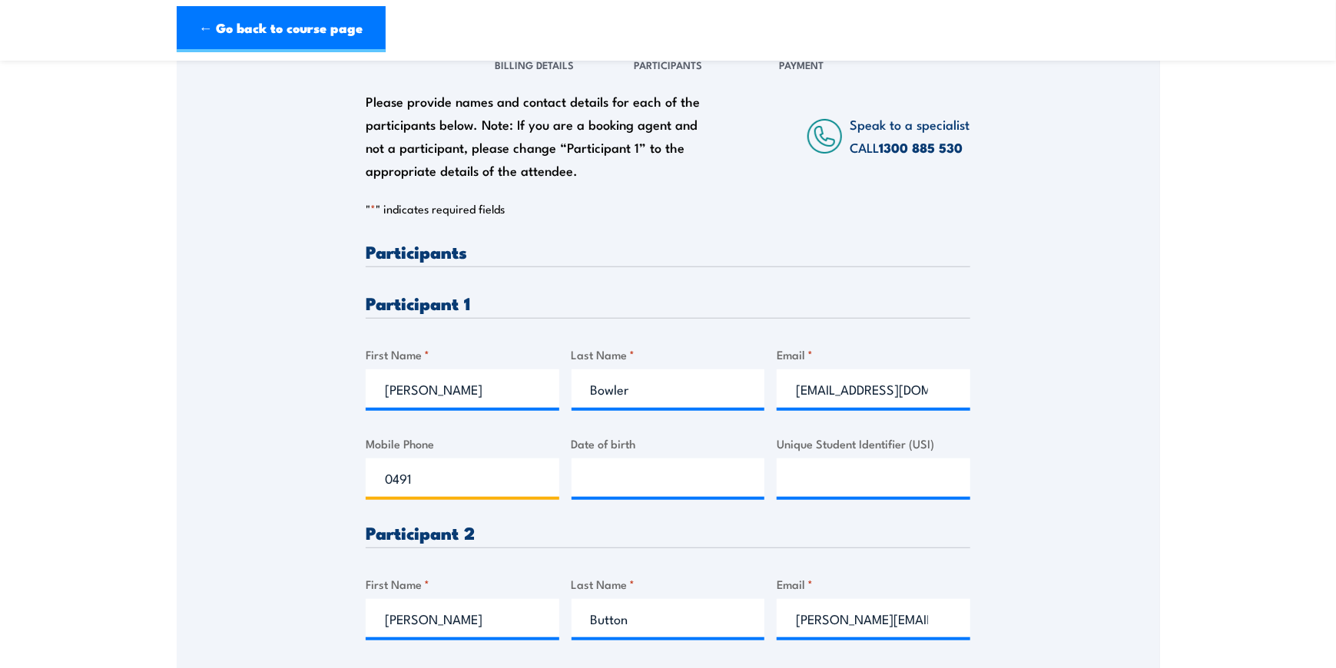
type input "0491344298"
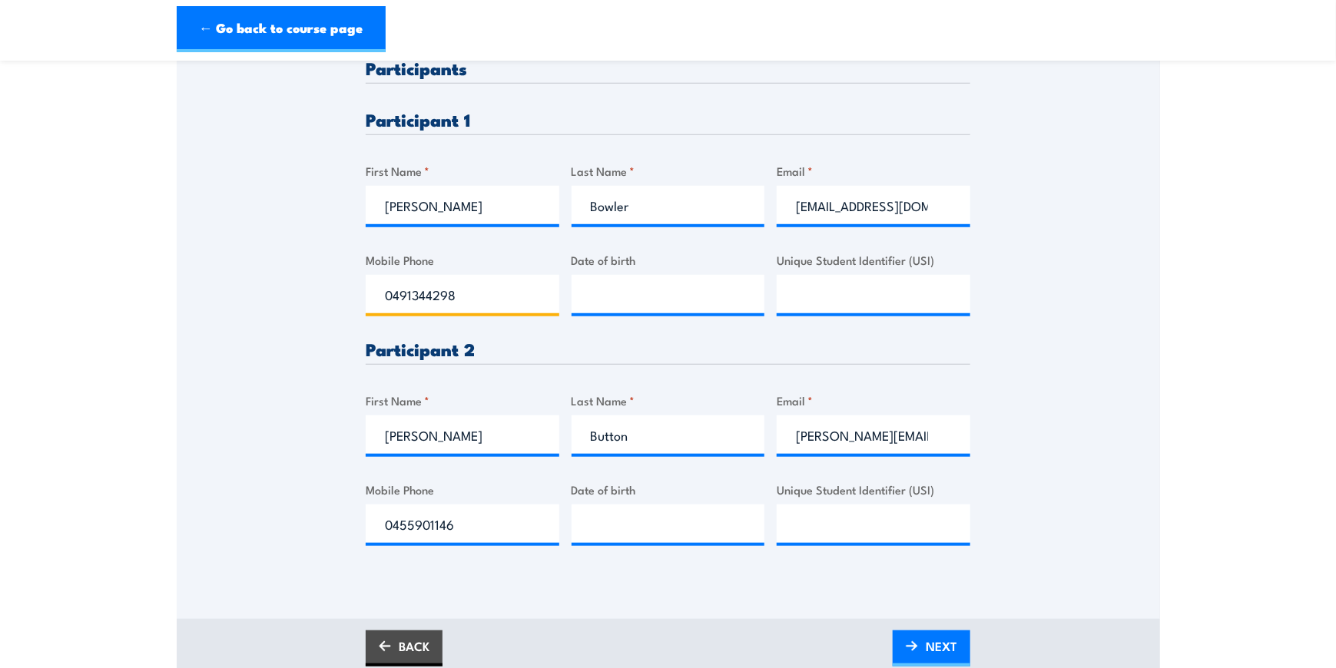
scroll to position [461, 0]
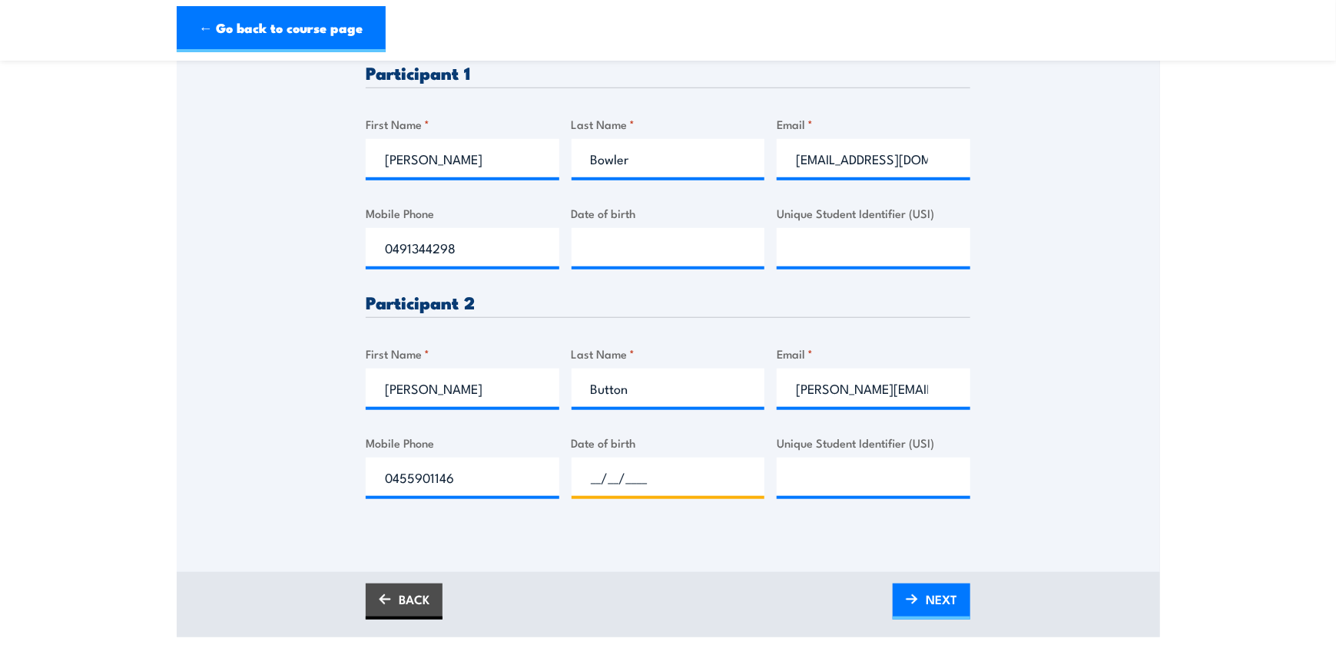
click at [625, 480] on input "__/__/____" at bounding box center [669, 477] width 194 height 38
type input "16/04/1981"
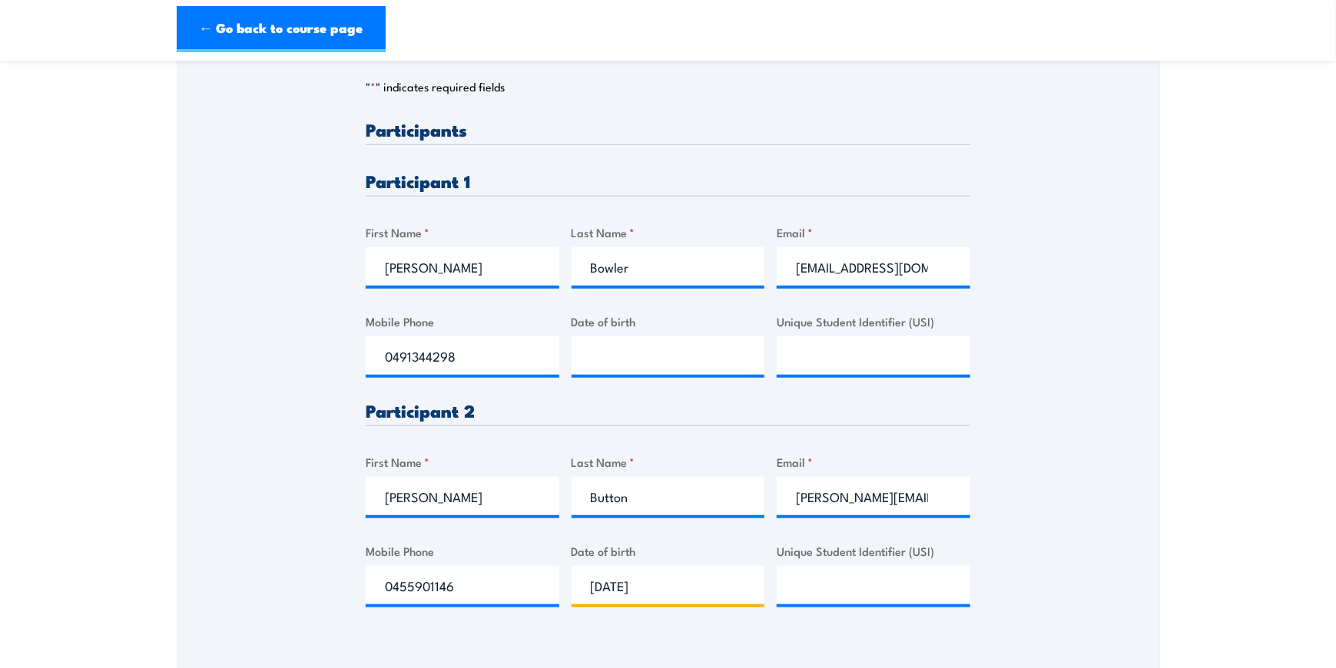
scroll to position [307, 0]
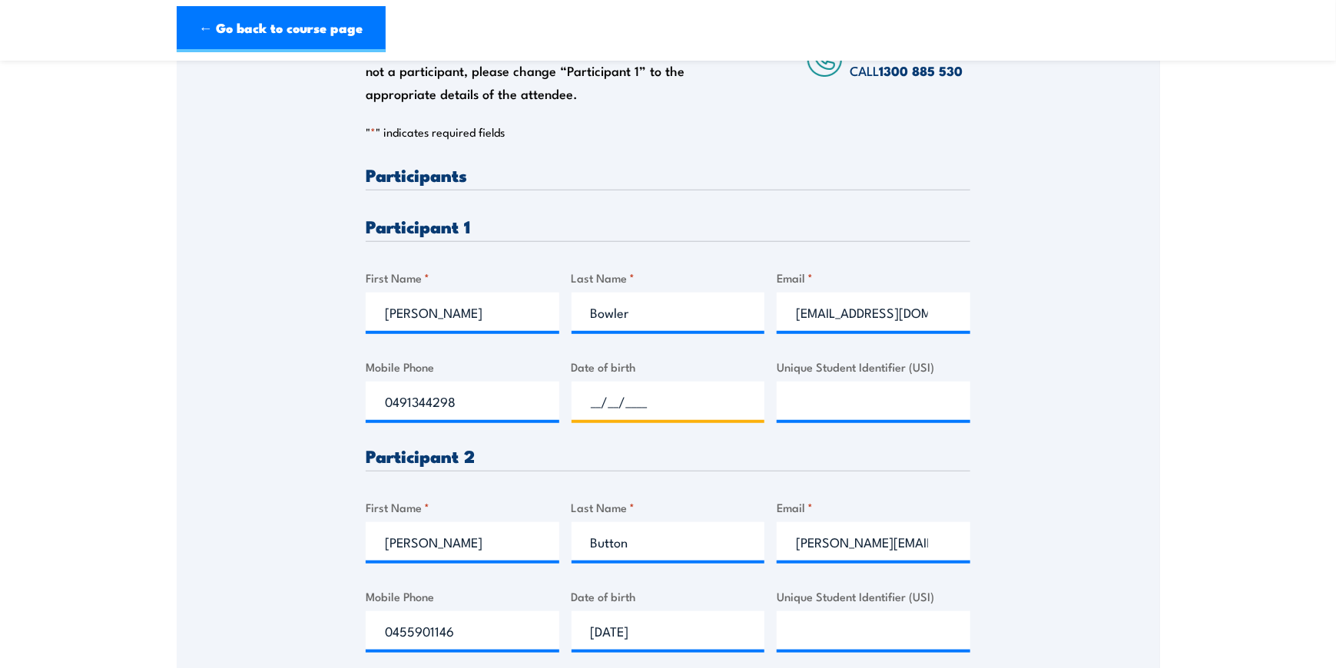
click at [573, 398] on input "__/__/____" at bounding box center [669, 401] width 194 height 38
type input "26/08/1985"
drag, startPoint x: 967, startPoint y: 205, endPoint x: 958, endPoint y: 211, distance: 10.7
click at [961, 207] on div "Please provide names and contact details for each of the participants below. No…" at bounding box center [668, 421] width 605 height 511
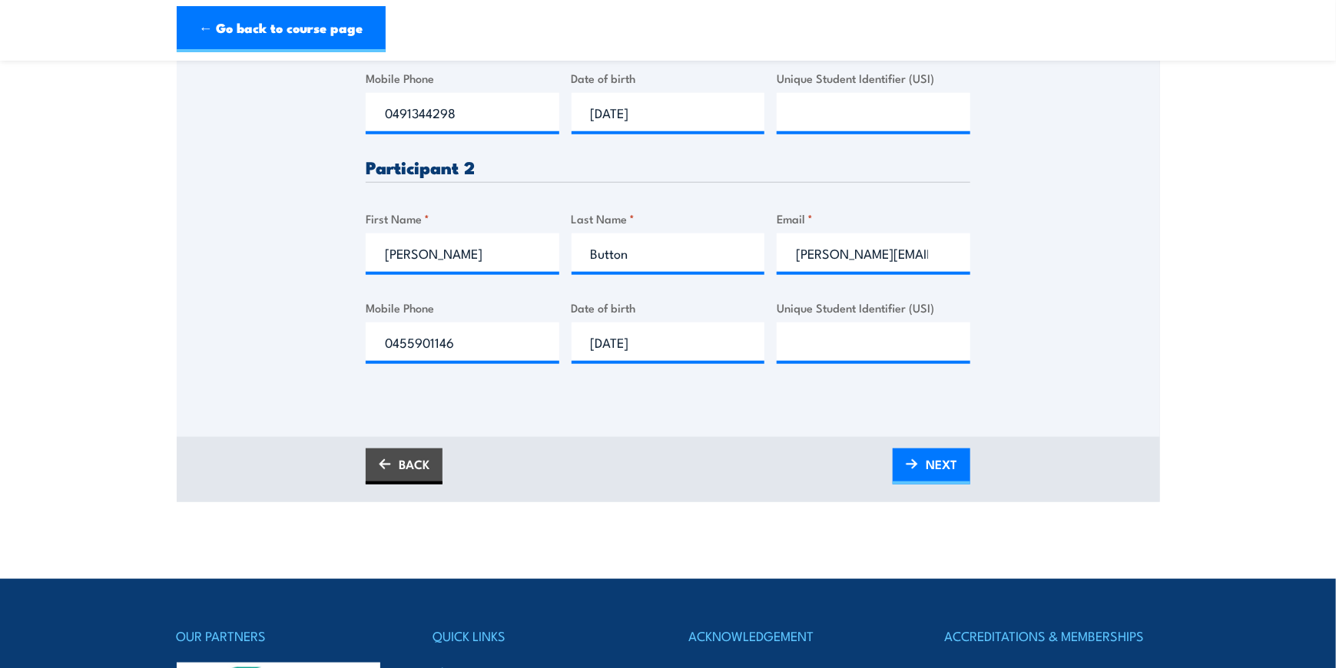
scroll to position [615, 0]
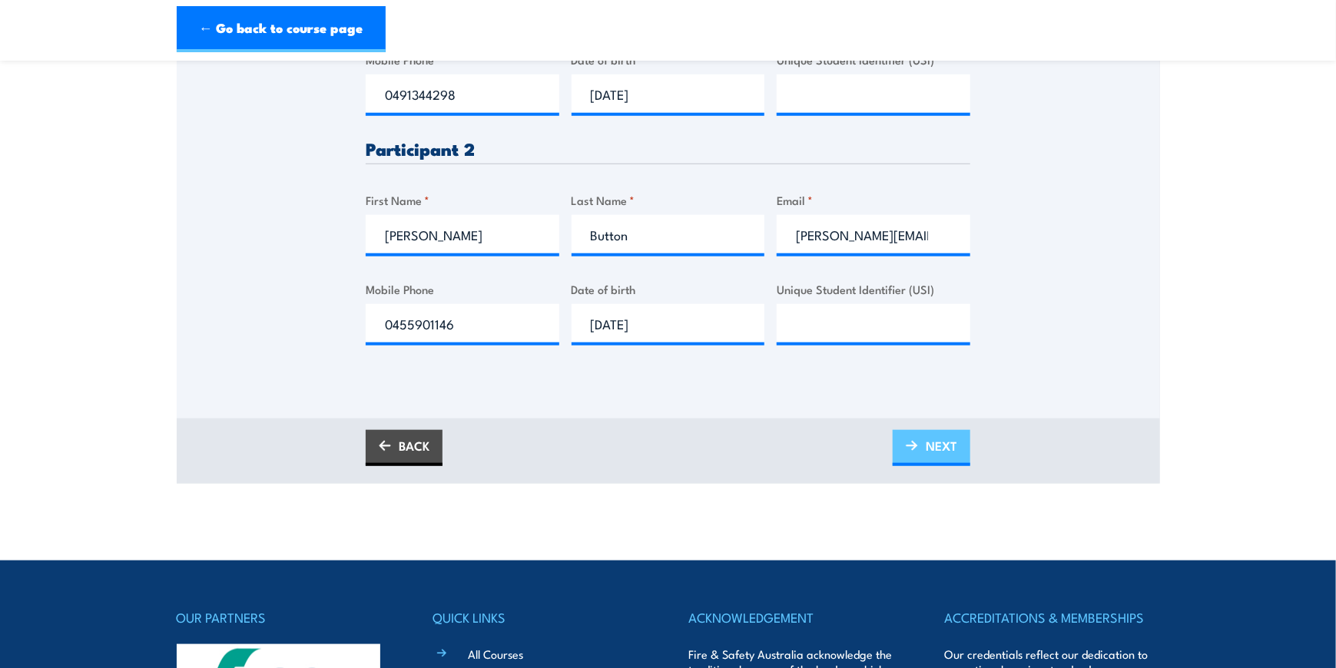
click at [925, 449] on link "NEXT" at bounding box center [932, 448] width 78 height 36
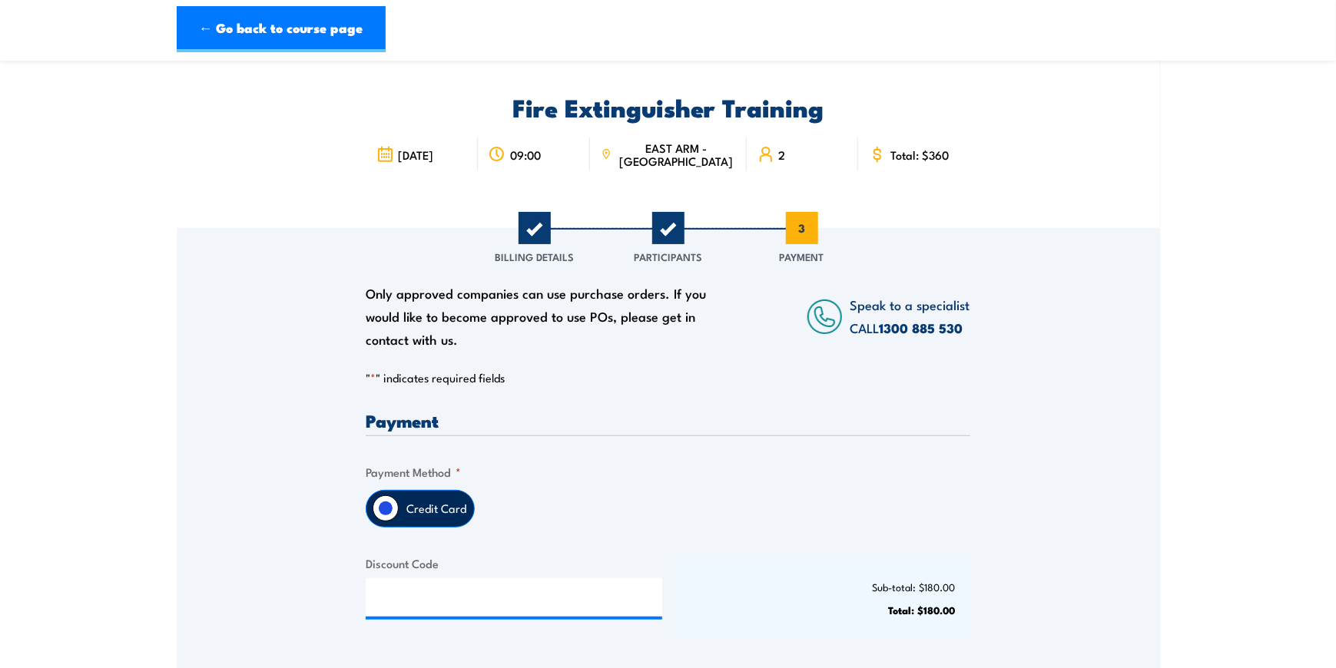
scroll to position [154, 0]
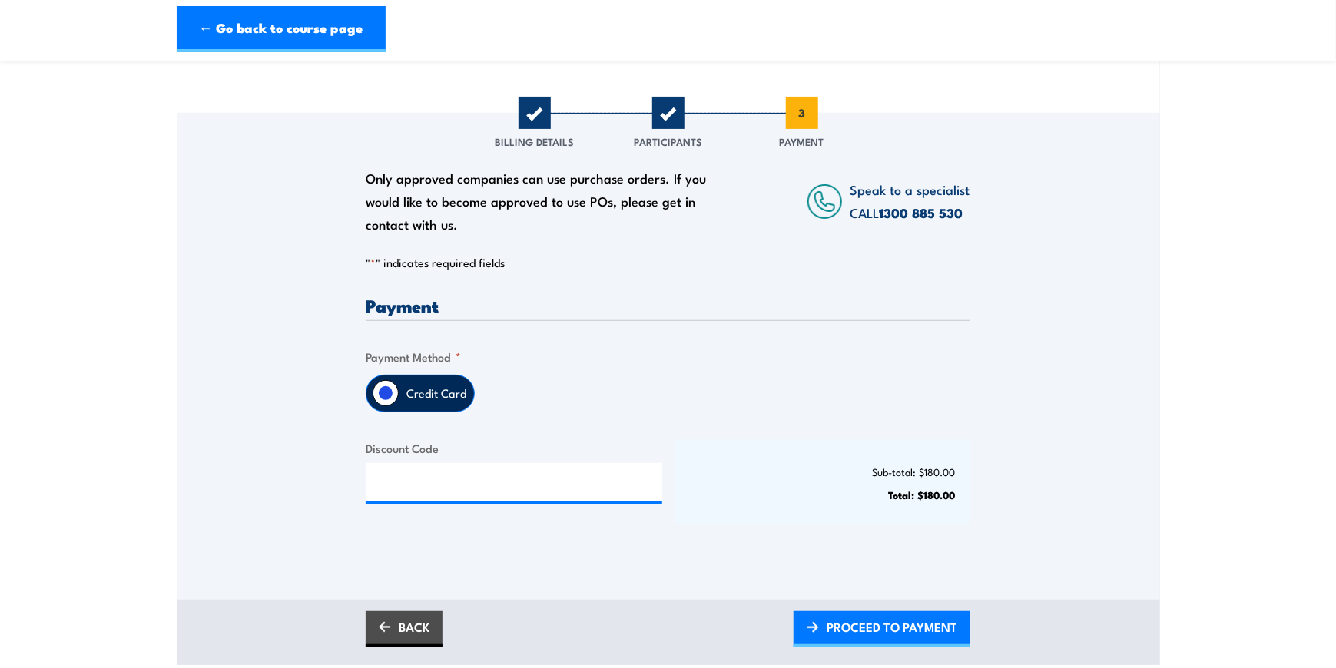
click at [416, 386] on label "Credit Card" at bounding box center [436, 394] width 75 height 36
click at [399, 386] on input "Credit Card" at bounding box center [386, 393] width 26 height 26
click at [390, 392] on input "Credit Card" at bounding box center [386, 393] width 26 height 26
click at [862, 619] on span "PROCEED TO PAYMENT" at bounding box center [892, 627] width 131 height 41
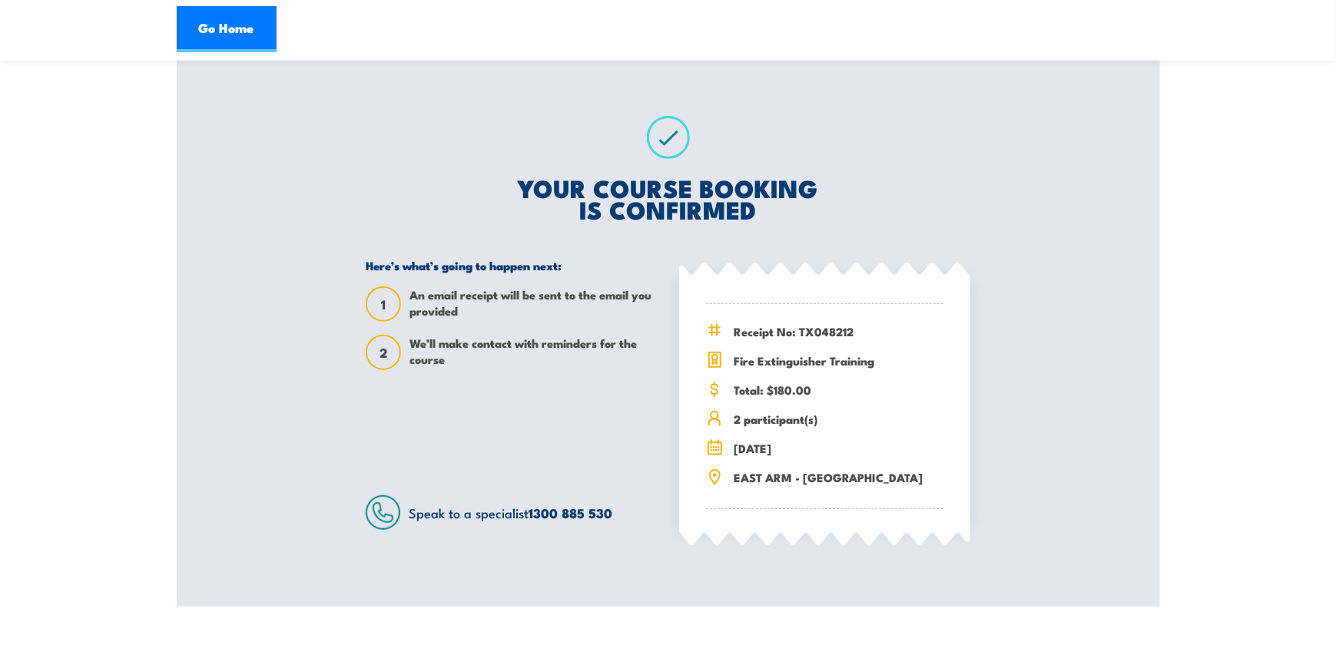
scroll to position [230, 0]
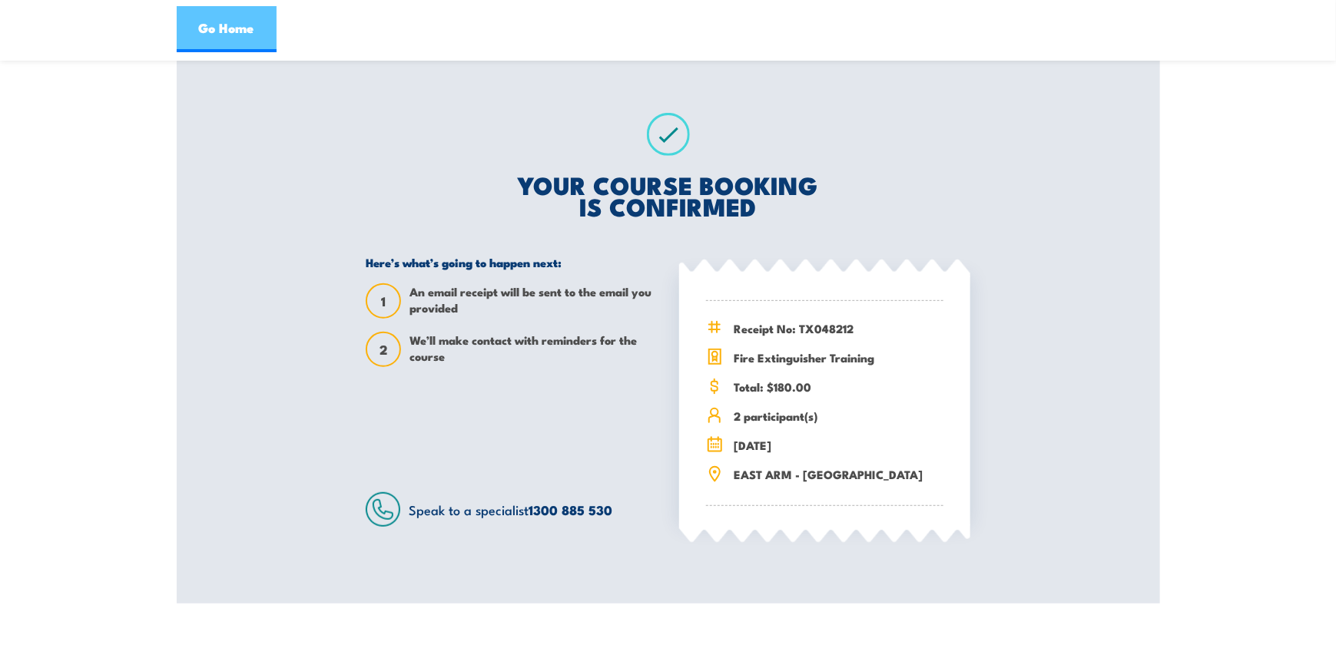
click at [201, 25] on link "Go Home" at bounding box center [227, 29] width 100 height 46
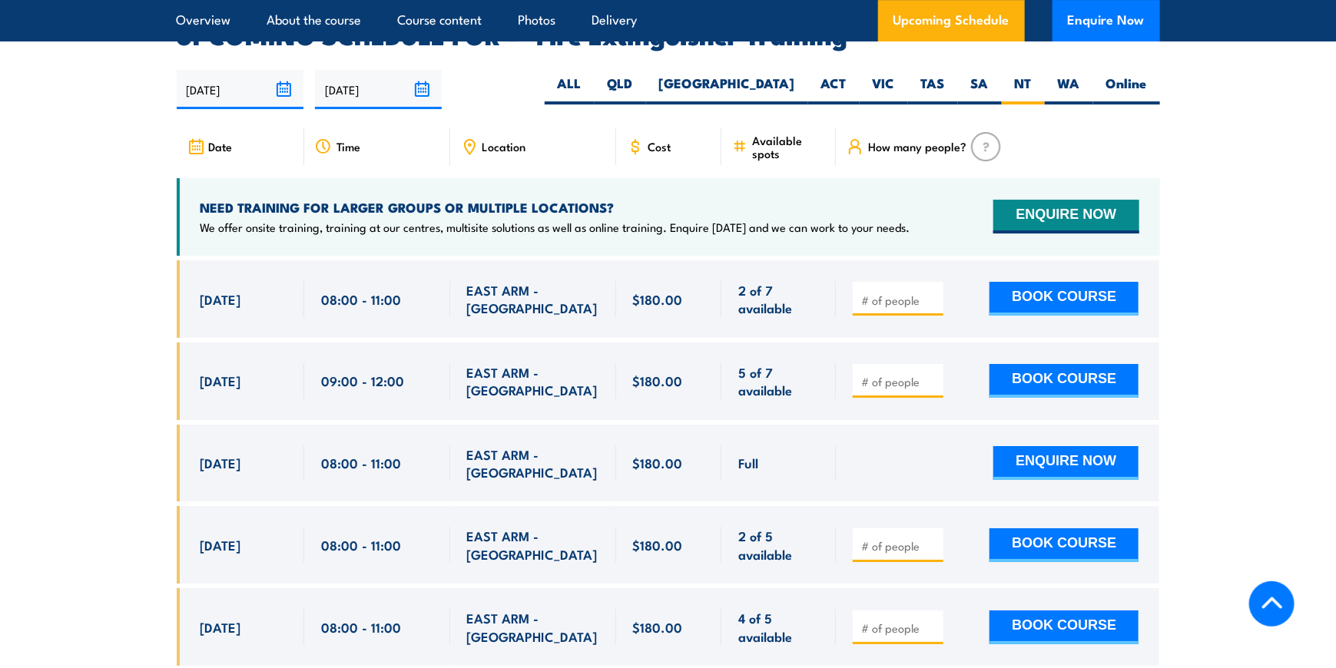
scroll to position [3162, 0]
